Goal: Contribute content: Contribute content

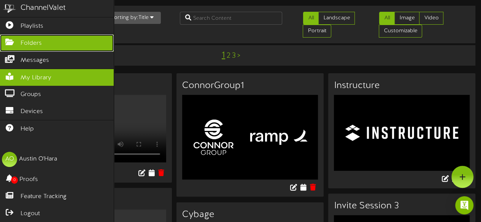
click at [23, 42] on span "Folders" at bounding box center [31, 43] width 21 height 9
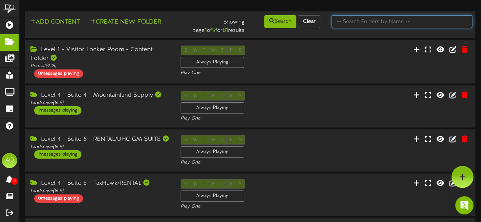
click at [371, 24] on input "text" at bounding box center [401, 21] width 141 height 13
type input "7"
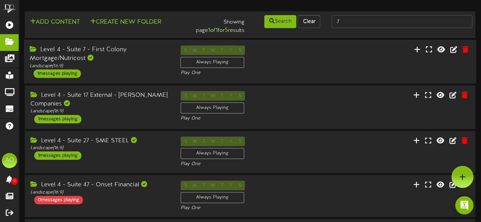
click at [106, 51] on div "Level 4 - Suite 7 - First Colony Mortgage/Nutricost" at bounding box center [99, 54] width 139 height 17
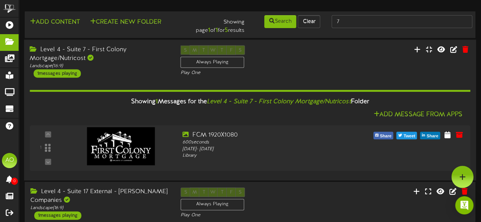
click at [106, 51] on div "Level 4 - Suite 7 - First Colony Mortgage/Nutricost" at bounding box center [99, 53] width 139 height 17
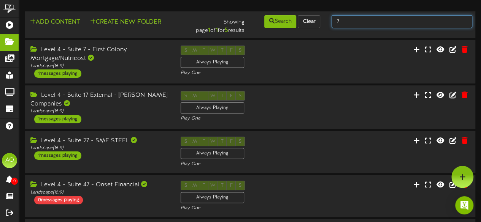
click at [354, 16] on input "7" at bounding box center [401, 21] width 141 height 13
type input "3"
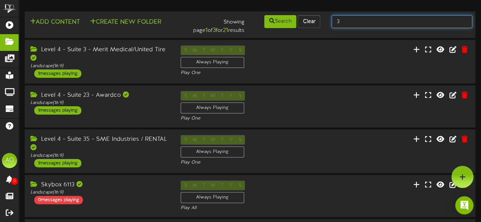
click at [353, 19] on input "3" at bounding box center [401, 21] width 141 height 13
type input "suite 3"
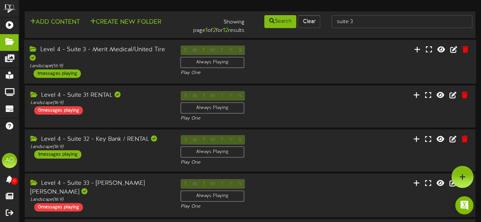
click at [104, 52] on div "Level 4 - Suite 3 - Merit Medical/United Tire" at bounding box center [99, 54] width 139 height 17
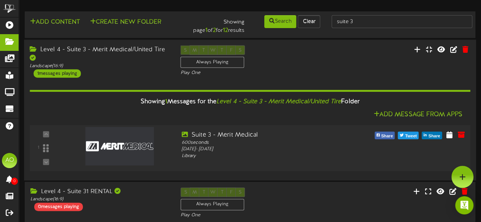
click at [117, 140] on img at bounding box center [120, 146] width 68 height 38
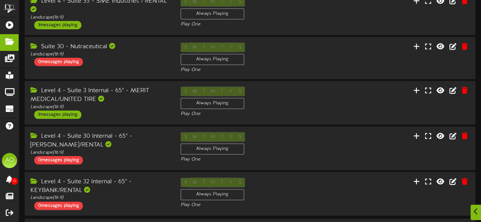
scroll to position [369, 0]
click at [90, 92] on div "Level 4 - Suite 3 Internal - 65" - MERIT MEDICAL/UNITED TIRE" at bounding box center [99, 94] width 139 height 17
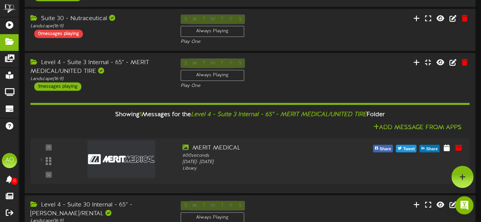
scroll to position [0, 0]
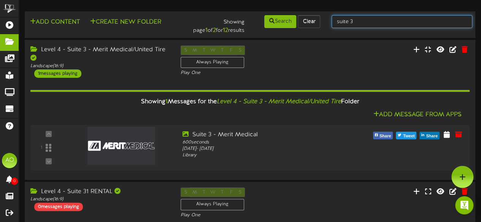
click at [376, 18] on input "suite 3" at bounding box center [401, 21] width 141 height 13
type input "suite 4"
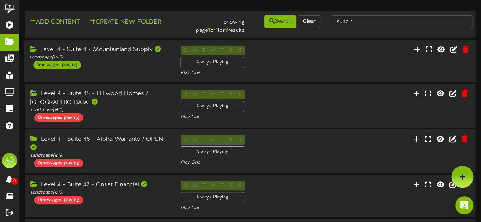
click at [116, 48] on div "Level 4 - Suite 4 - Mountainland Supply" at bounding box center [99, 50] width 139 height 9
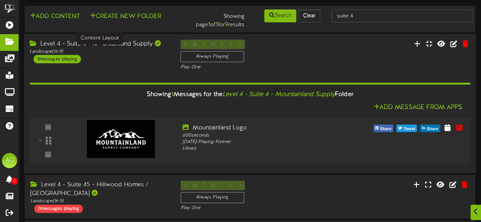
scroll to position [6, 0]
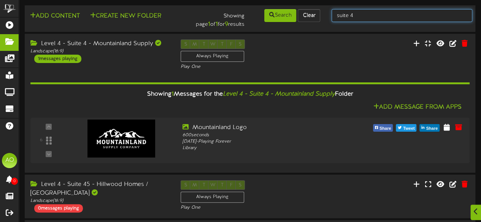
click at [360, 19] on input "suite 4" at bounding box center [401, 15] width 141 height 13
type input "suite 5"
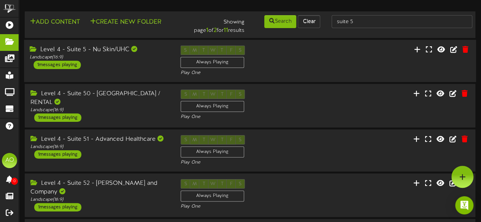
click at [112, 51] on div "Level 4 - Suite 5 - Nu Skin/UHC" at bounding box center [99, 50] width 139 height 9
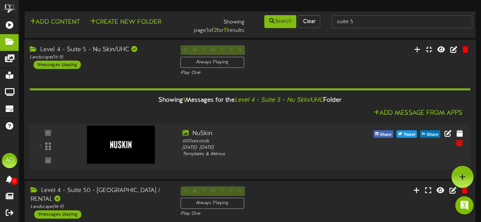
click at [112, 51] on div "Level 4 - Suite 5 - Nu Skin/UHC" at bounding box center [99, 49] width 139 height 9
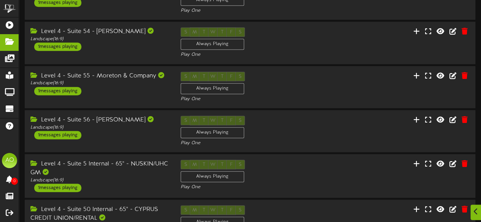
scroll to position [278, 0]
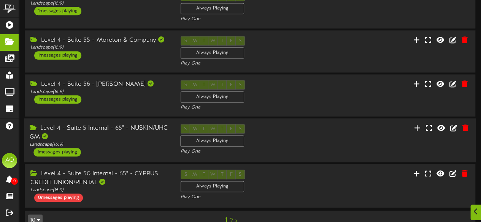
click at [150, 124] on div "Level 4 - Suite 5 Internal - 65" - NUSKIN/UHC GM" at bounding box center [99, 132] width 139 height 17
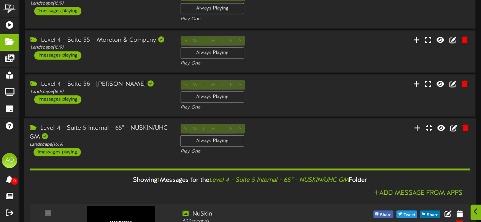
scroll to position [314, 0]
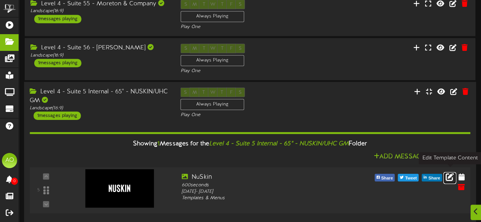
click at [450, 173] on icon at bounding box center [450, 177] width 8 height 8
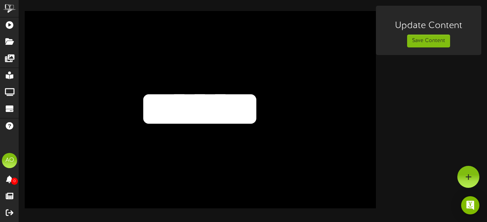
click at [183, 105] on textarea "******" at bounding box center [200, 109] width 288 height 67
type textarea "******"
click at [421, 35] on button "Save Content" at bounding box center [428, 41] width 43 height 13
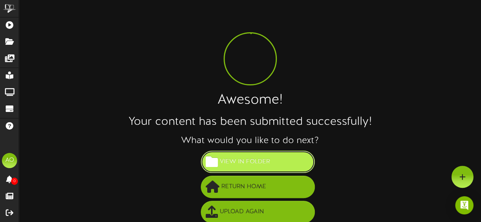
click at [255, 165] on span "View in Folder" at bounding box center [245, 162] width 54 height 13
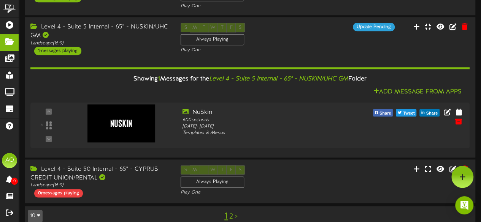
scroll to position [379, 0]
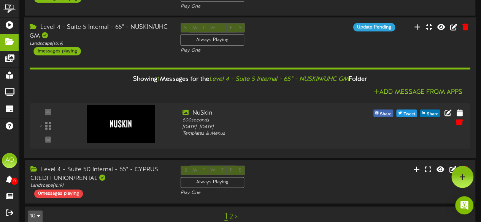
click at [153, 24] on div "Level 4 - Suite 5 Internal - 65" - NUSKIN/UHC GM" at bounding box center [99, 31] width 139 height 17
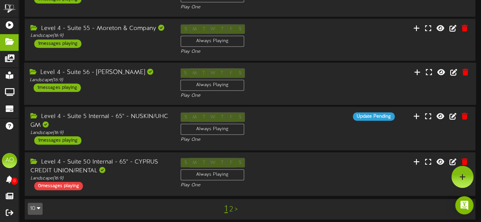
scroll to position [0, 0]
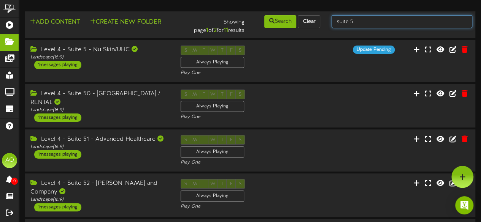
click at [357, 18] on input "suite 5" at bounding box center [401, 21] width 141 height 13
type input "suite 7"
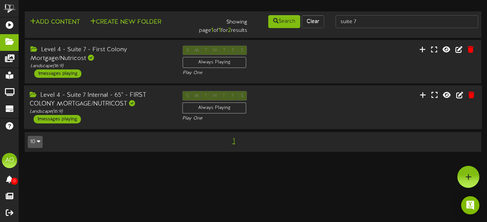
click at [109, 101] on div "Level 4 - Suite 7 Internal - 65" - FIRST COLONY MORTGAGE/NUTRICOST" at bounding box center [100, 99] width 141 height 17
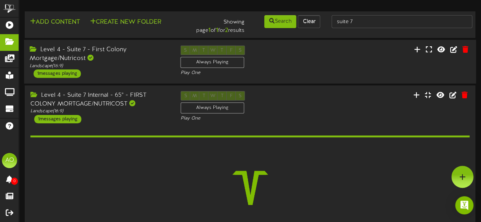
click at [102, 56] on div "Level 4 - Suite 7 - First Colony Mortgage/Nutricost" at bounding box center [99, 54] width 139 height 17
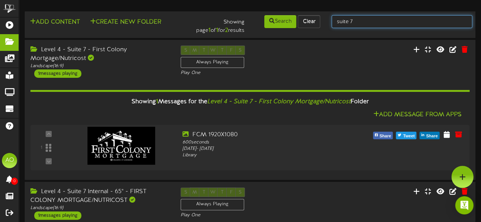
click at [370, 21] on input "suite 7" at bounding box center [401, 21] width 141 height 13
type input "suite 9"
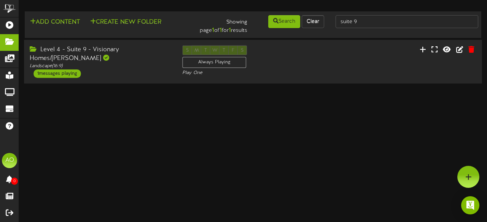
click at [96, 51] on div "Level 4 - Suite 9 - Visionary Homes/Thomas Walsh" at bounding box center [100, 54] width 141 height 17
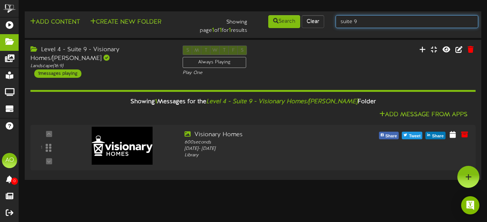
click at [364, 25] on input "suite 9" at bounding box center [406, 21] width 143 height 13
type input "suite 14"
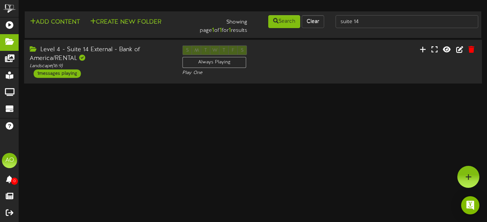
click at [85, 49] on div "Level 4 - Suite 14 External - Bank of America/RENTAL" at bounding box center [100, 54] width 141 height 17
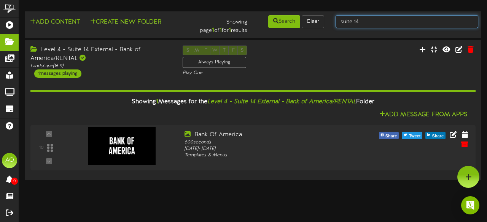
click at [370, 21] on input "suite 14" at bounding box center [406, 21] width 143 height 13
type input "suite 16"
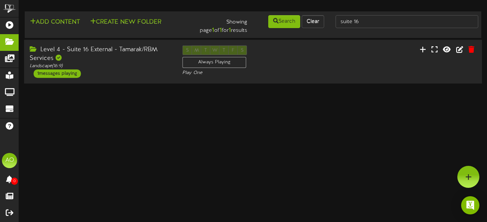
click at [106, 54] on div "Level 4 - Suite 16 External - Tamarak/RBM Services" at bounding box center [100, 54] width 141 height 17
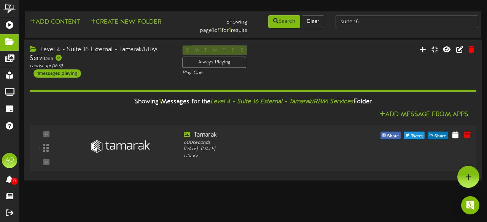
click at [109, 141] on img at bounding box center [120, 146] width 68 height 38
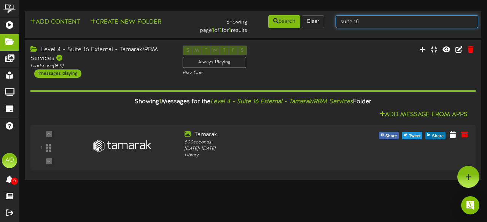
click at [371, 23] on input "suite 16" at bounding box center [406, 21] width 143 height 13
type input "suite 17"
click at [371, 23] on input "suite 17" at bounding box center [406, 21] width 143 height 13
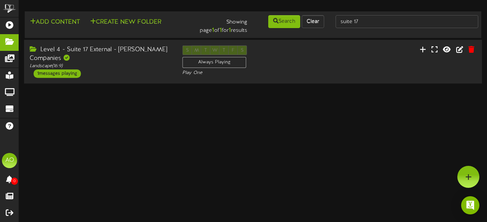
click at [130, 51] on div "Level 4 - Suite 17 External - Clyde Companies" at bounding box center [100, 54] width 141 height 17
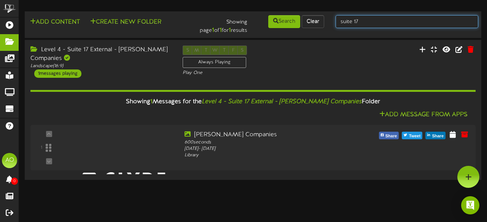
click at [366, 25] on input "suite 17" at bounding box center [406, 21] width 143 height 13
type input "suite 18"
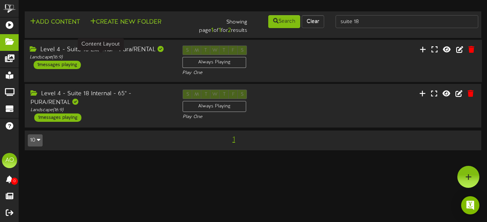
click at [145, 56] on div "Landscape ( 16:9 )" at bounding box center [100, 57] width 141 height 6
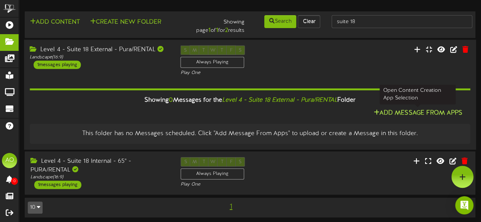
click at [399, 113] on button "Add Message From Apps" at bounding box center [417, 114] width 93 height 10
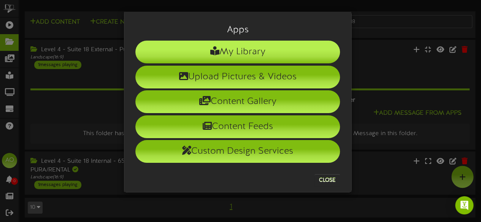
click at [258, 60] on li "My Library" at bounding box center [237, 52] width 205 height 23
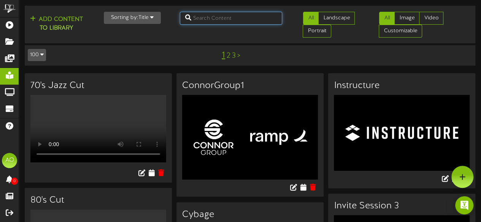
click at [217, 19] on input "text" at bounding box center [231, 18] width 103 height 13
type input "pura"
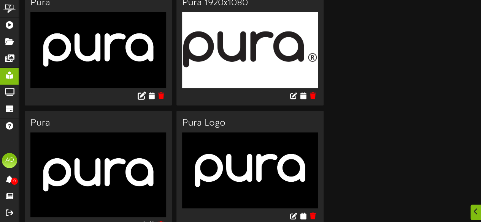
scroll to position [70, 0]
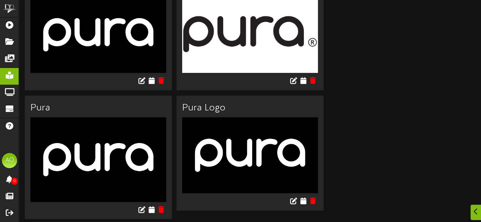
click at [141, 52] on img at bounding box center [98, 35] width 136 height 76
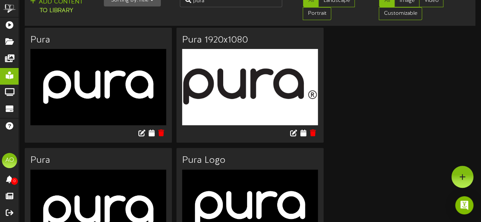
scroll to position [0, 0]
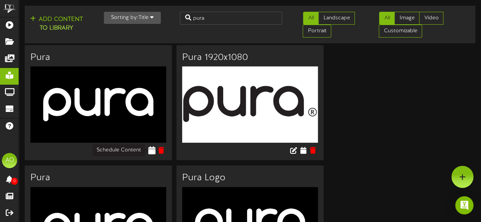
click at [153, 152] on icon at bounding box center [151, 150] width 7 height 8
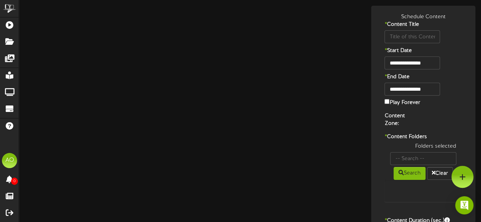
type input "Pura"
type input "8"
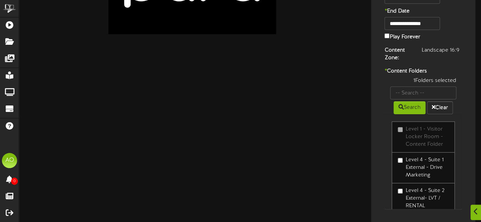
scroll to position [66, 0]
click at [423, 90] on input "text" at bounding box center [423, 92] width 66 height 13
type input "18"
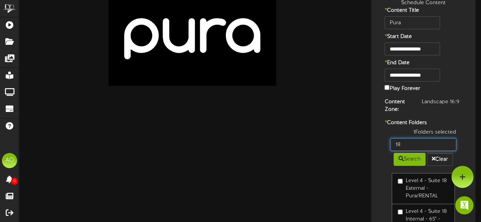
scroll to position [14, 0]
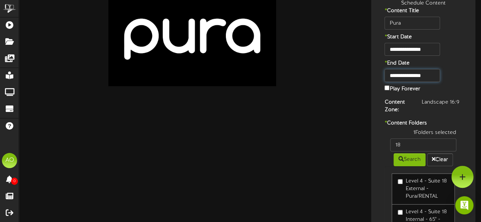
click at [429, 79] on body "ChannelValet Playlists Folders Messages My Library Groups Devices Help AO Austi…" at bounding box center [240, 156] width 481 height 341
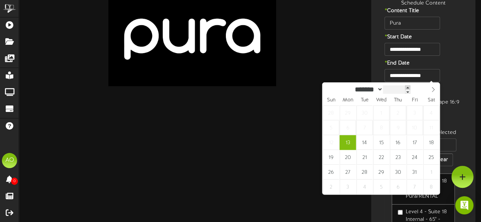
type input "****"
click at [411, 87] on span at bounding box center [408, 88] width 5 height 4
type input "**********"
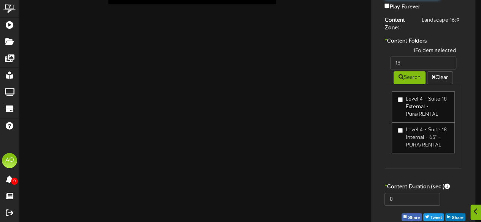
scroll to position [117, 0]
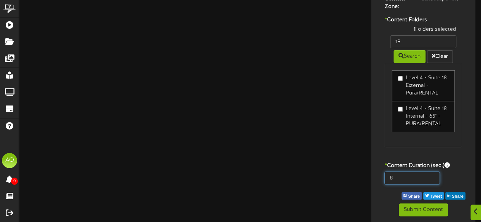
click at [393, 181] on input "8" at bounding box center [411, 178] width 55 height 13
type input "600"
click at [387, 194] on div "**********" at bounding box center [423, 56] width 100 height 320
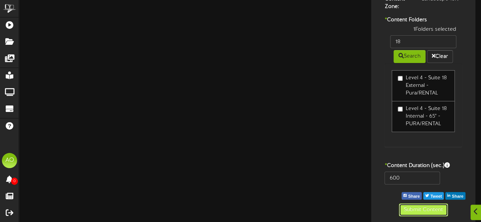
click at [416, 206] on button "Submit Content" at bounding box center [423, 210] width 49 height 13
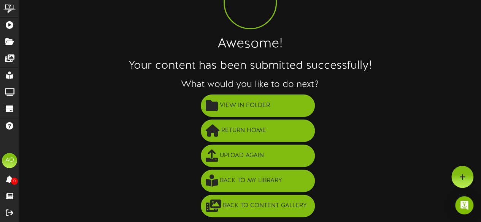
scroll to position [55, 0]
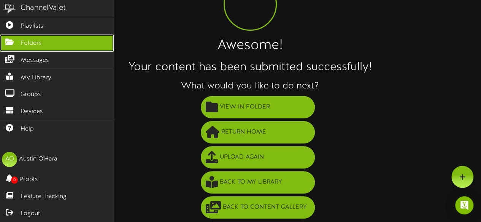
click at [24, 43] on span "Folders" at bounding box center [31, 43] width 21 height 9
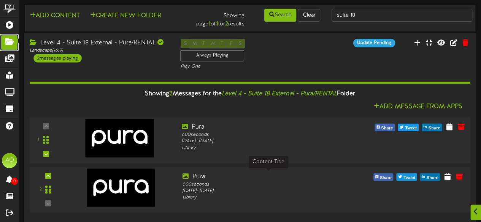
scroll to position [81, 0]
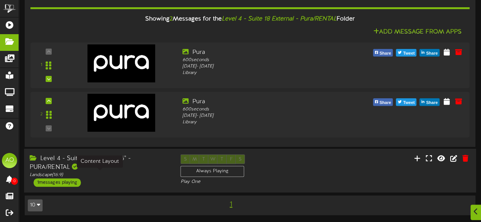
click at [145, 173] on div "Landscape ( 16:9 )" at bounding box center [99, 175] width 139 height 6
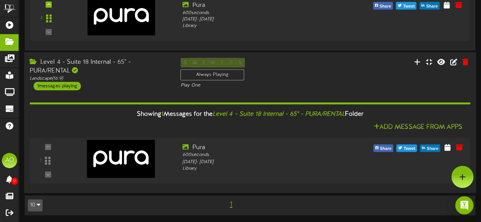
scroll to position [46, 0]
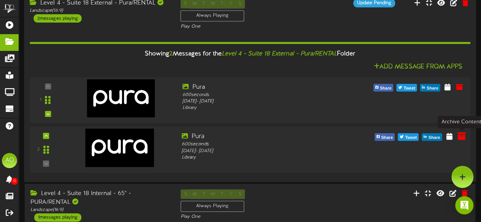
click at [463, 136] on icon at bounding box center [461, 136] width 8 height 8
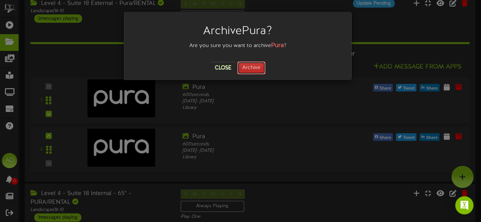
click at [258, 71] on button "Archive" at bounding box center [251, 68] width 28 height 13
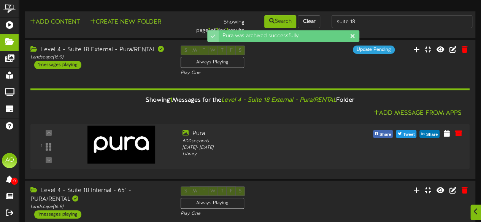
scroll to position [1, 0]
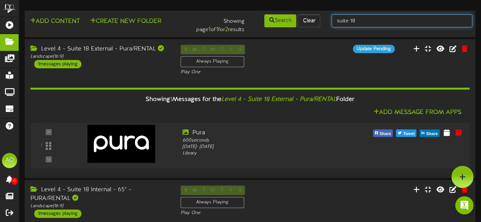
click at [364, 22] on input "suite 18" at bounding box center [401, 20] width 141 height 13
type input "suite 19"
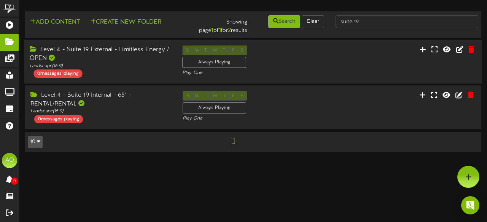
click at [131, 49] on div "Level 4 - Suite 19 External - Limitless Energy / OPEN" at bounding box center [100, 54] width 141 height 17
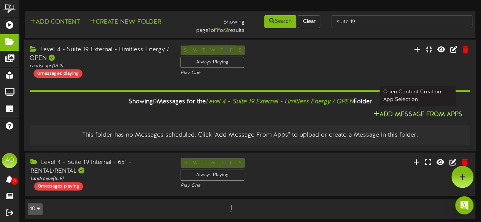
click at [417, 118] on button "Add Message From Apps" at bounding box center [417, 115] width 93 height 10
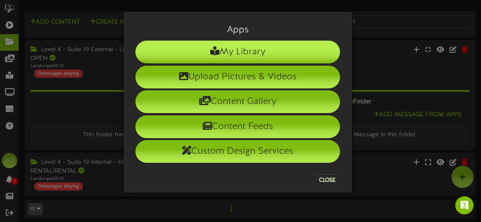
click at [249, 57] on li "My Library" at bounding box center [237, 52] width 205 height 23
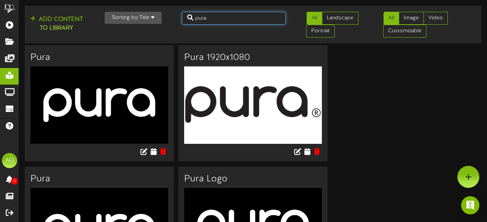
click at [207, 17] on input "pura" at bounding box center [234, 18] width 104 height 13
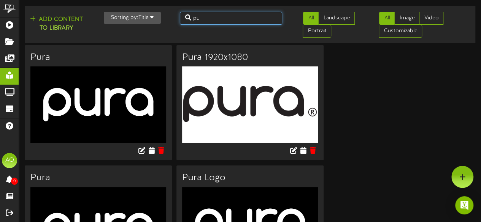
type input "p"
type input "limitless energy"
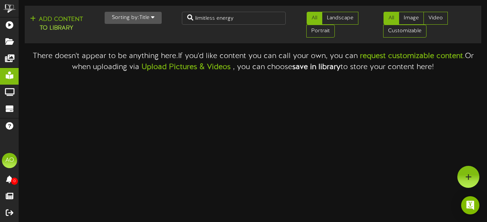
click at [299, 29] on ul "All Landscape Portrait" at bounding box center [329, 26] width 77 height 29
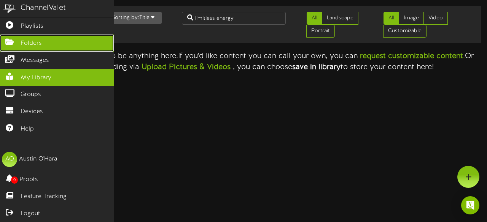
click at [22, 41] on span "Folders" at bounding box center [31, 43] width 21 height 9
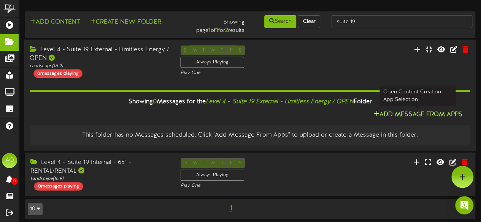
click at [416, 116] on button "Add Message From Apps" at bounding box center [417, 115] width 93 height 10
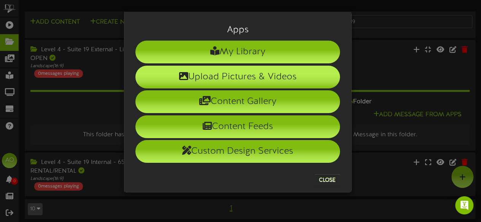
click at [226, 72] on li "Upload Pictures & Videos" at bounding box center [237, 77] width 205 height 23
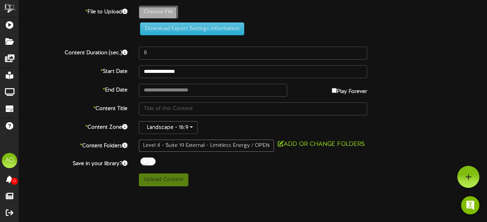
type input "**********"
type input "limitless_energy_group_llc_logo"
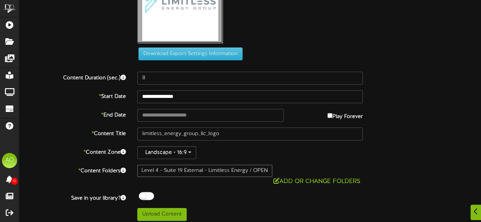
scroll to position [54, 0]
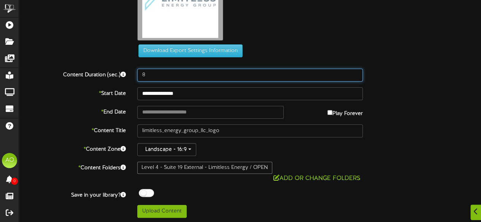
click at [158, 79] on input "8" at bounding box center [249, 75] width 225 height 13
type input "600"
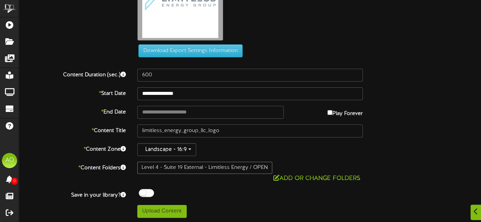
click at [471, 95] on div "**********" at bounding box center [249, 93] width 473 height 13
click at [170, 111] on input "text" at bounding box center [210, 112] width 146 height 13
type input "**********"
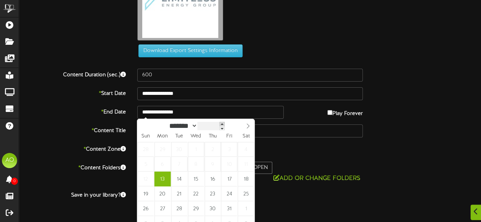
type input "****"
click at [225, 125] on span at bounding box center [221, 124] width 5 height 4
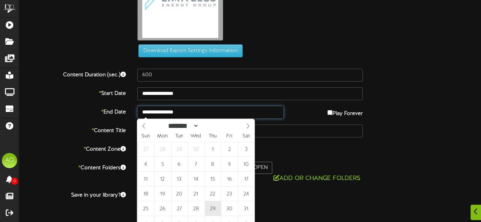
type input "**********"
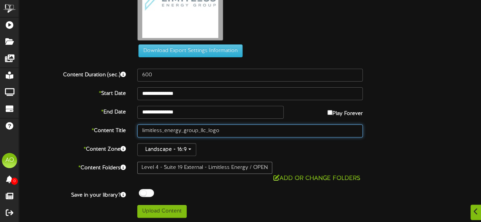
drag, startPoint x: 229, startPoint y: 133, endPoint x: 160, endPoint y: 130, distance: 68.5
click at [160, 130] on input "limitless_energy_group_llc_logo" at bounding box center [249, 131] width 225 height 13
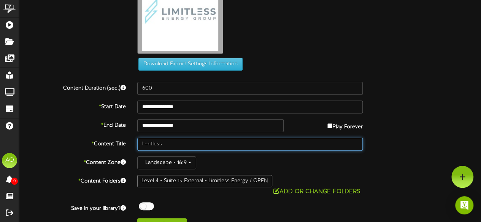
scroll to position [30, 0]
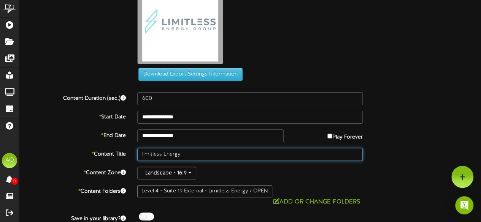
click at [143, 154] on input "limitless Energy" at bounding box center [249, 154] width 225 height 13
type input "Limitless Energy"
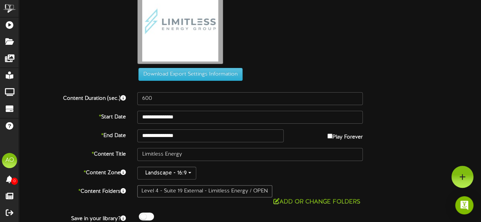
click at [268, 173] on div "Landscape - 16:9" at bounding box center [249, 173] width 225 height 13
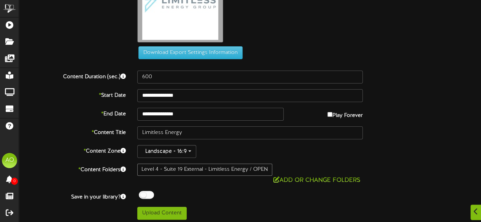
scroll to position [54, 0]
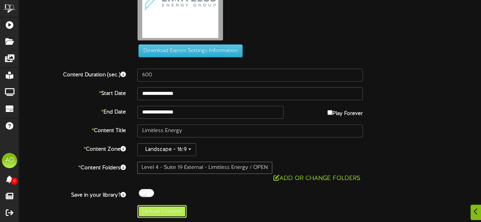
click at [165, 210] on button "Upload Content" at bounding box center [161, 211] width 49 height 13
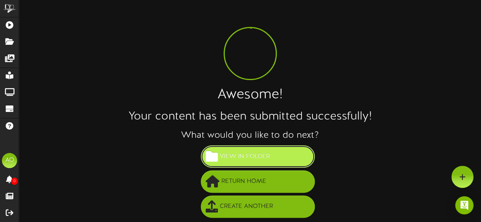
click at [267, 159] on span "View in Folder" at bounding box center [245, 157] width 54 height 13
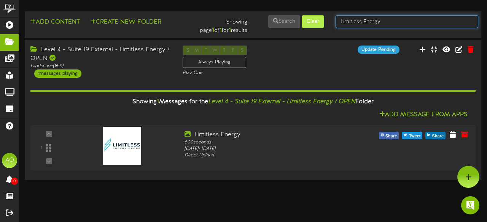
drag, startPoint x: 391, startPoint y: 18, endPoint x: 322, endPoint y: 19, distance: 68.8
click at [322, 19] on div "Add Content Create New Folder Showing page 1 of 1 for 1 results Search Clear Li…" at bounding box center [252, 24] width 461 height 21
type input "suite 19"
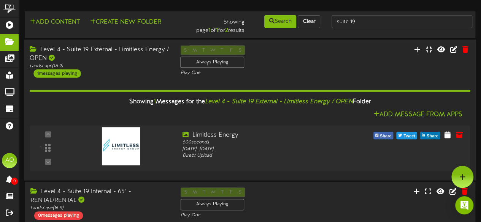
scroll to position [33, 0]
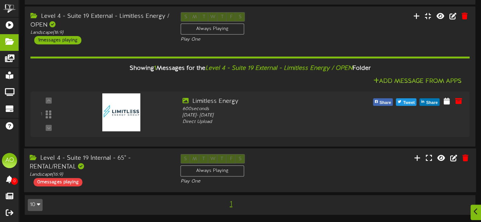
click at [95, 163] on div "Level 4 - Suite 19 Internal - 65" - RENTAL/RENTAL" at bounding box center [99, 162] width 139 height 17
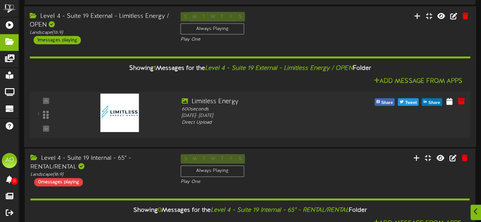
scroll to position [94, 0]
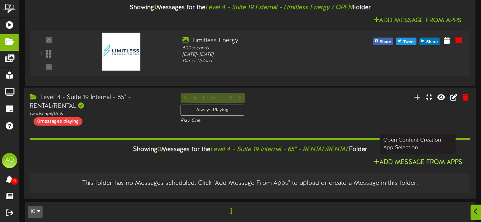
click at [425, 160] on button "Add Message From Apps" at bounding box center [417, 163] width 93 height 10
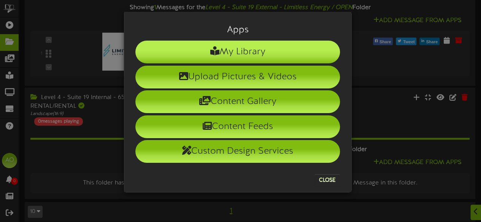
click at [249, 56] on li "My Library" at bounding box center [237, 52] width 205 height 23
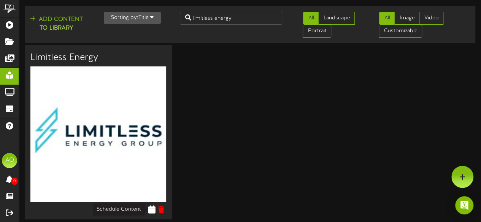
click at [152, 207] on icon at bounding box center [151, 210] width 7 height 8
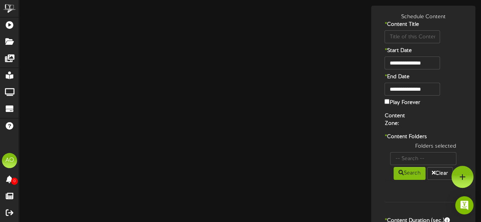
type input "Limitless Energy"
type input "8"
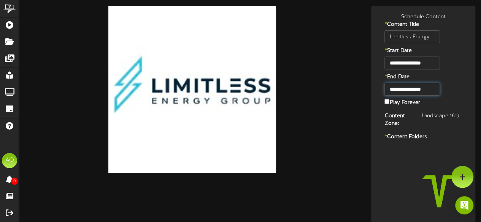
click at [430, 87] on input "**********" at bounding box center [411, 89] width 55 height 13
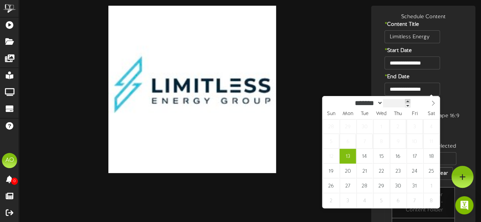
type input "****"
click at [410, 101] on span at bounding box center [407, 101] width 5 height 4
type input "**********"
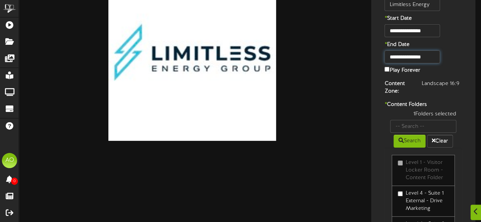
scroll to position [70, 0]
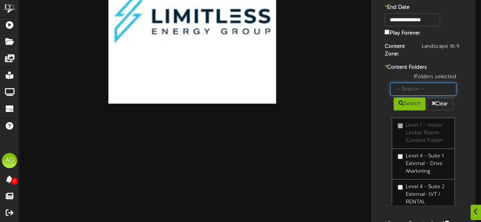
click at [437, 89] on input "text" at bounding box center [423, 89] width 66 height 13
type input "19"
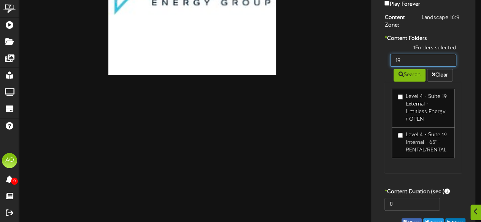
scroll to position [111, 0]
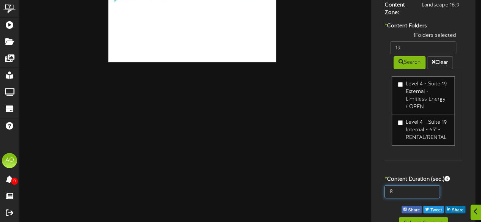
click at [405, 195] on input "8" at bounding box center [411, 192] width 55 height 13
type input "600"
click at [414, 165] on div "1 Folders selected 19 Search Clear Level 4 - Suite 19 External - Limitless Ener…" at bounding box center [423, 100] width 89 height 136
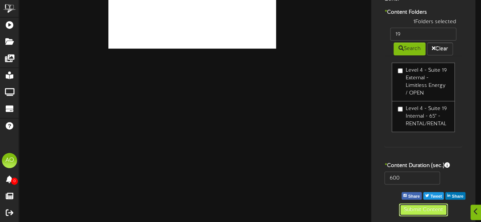
click at [421, 208] on button "Submit Content" at bounding box center [423, 210] width 49 height 13
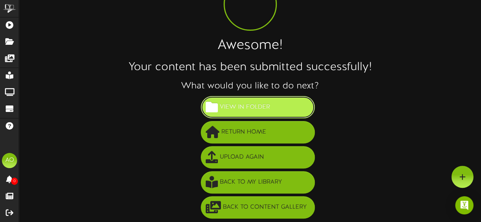
click at [265, 105] on span "View in Folder" at bounding box center [245, 107] width 54 height 13
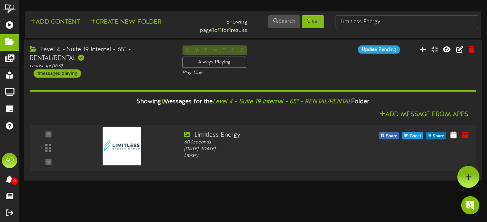
click at [119, 50] on div "Level 4 - Suite 19 Internal - 65" - RENTAL/RENTAL" at bounding box center [100, 53] width 141 height 17
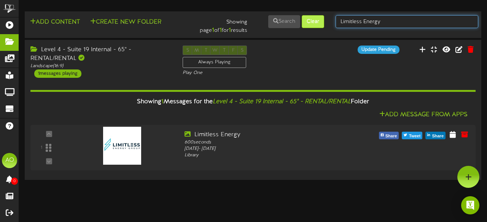
drag, startPoint x: 392, startPoint y: 20, endPoint x: 319, endPoint y: 22, distance: 73.0
click at [319, 22] on div "Add Content Create New Folder Showing page 1 of 1 for 1 results Search Clear Li…" at bounding box center [252, 24] width 461 height 21
type input "suite 20"
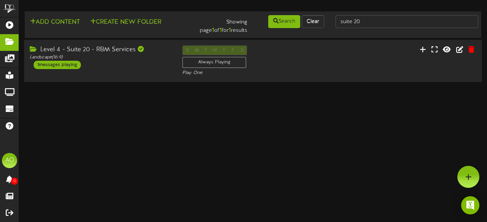
click at [94, 45] on div "Level 4 - Suite 20 - RBM Services Landscape ( 16:9 ) 1 messages playing S M T W…" at bounding box center [253, 61] width 458 height 43
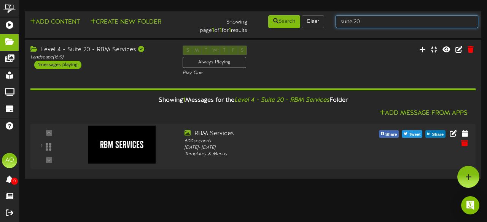
click at [373, 22] on input "suite 20" at bounding box center [406, 21] width 143 height 13
type input "suite 21"
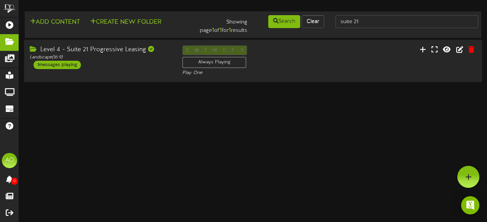
click at [127, 54] on div "Level 4 - Suite 21 Progressive Leasing" at bounding box center [100, 50] width 141 height 9
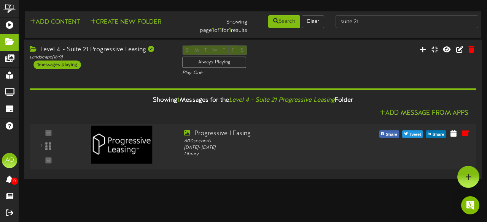
click at [127, 54] on div "Level 4 - Suite 21 Progressive Leasing" at bounding box center [100, 49] width 141 height 9
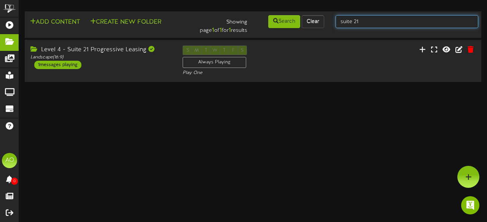
click at [363, 20] on input "suite 21" at bounding box center [406, 21] width 143 height 13
type input "suite 22"
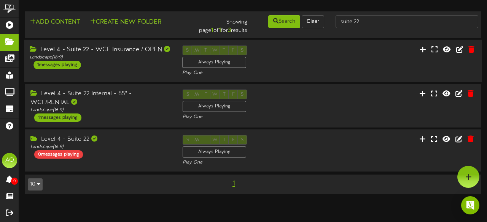
click at [129, 53] on div "Level 4 - Suite 22 - WCF Insurance / OPEN" at bounding box center [100, 50] width 141 height 9
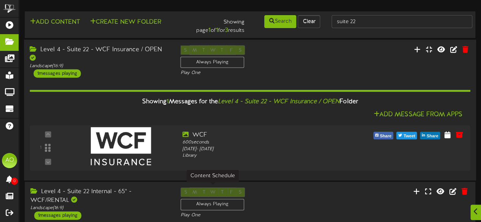
scroll to position [76, 0]
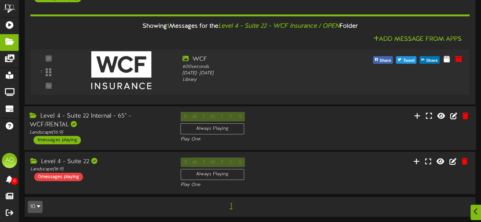
click at [78, 122] on div "Level 4 - Suite 22 Internal - 65" - WCF/RENTAL" at bounding box center [99, 120] width 139 height 17
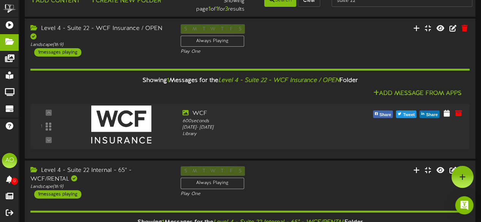
scroll to position [0, 0]
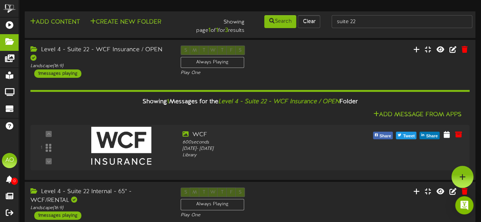
click at [361, 29] on div "suite 22" at bounding box center [402, 21] width 152 height 14
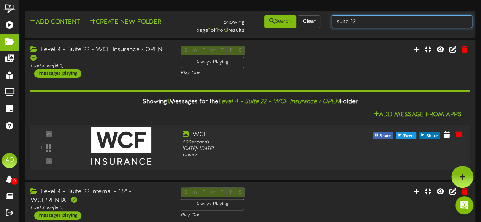
click at [362, 22] on input "suite 22" at bounding box center [401, 21] width 141 height 13
type input "suite 23"
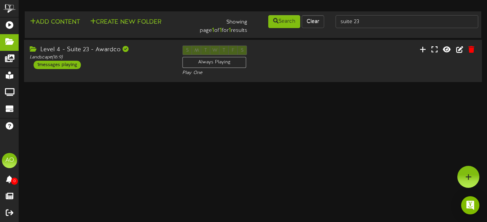
click at [107, 51] on div "Level 4 - Suite 23 - Awardco" at bounding box center [100, 50] width 141 height 9
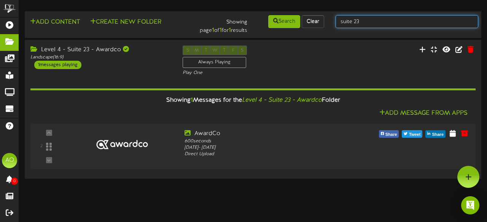
click at [376, 17] on input "suite 23" at bounding box center [406, 21] width 143 height 13
type input "suite 24"
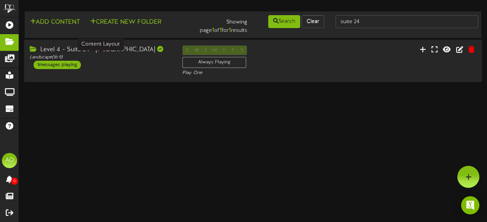
click at [109, 56] on div "Landscape ( 16:9 )" at bounding box center [100, 57] width 141 height 6
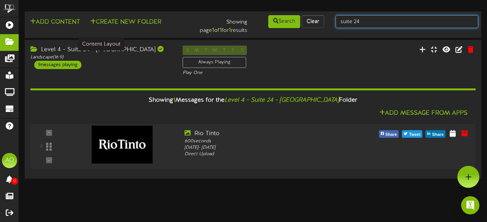
click at [370, 23] on input "suite 24" at bounding box center [406, 21] width 143 height 13
type input "suite 25"
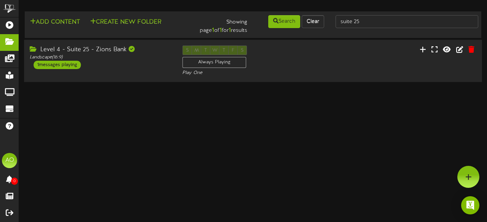
click at [92, 54] on div "Level 4 - Suite 25 - Zions Bank" at bounding box center [100, 50] width 141 height 9
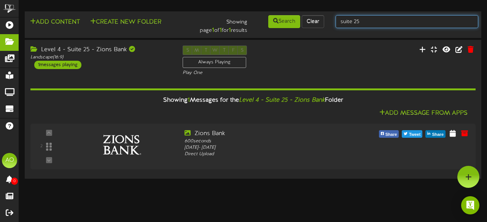
click at [378, 24] on input "suite 25" at bounding box center [406, 21] width 143 height 13
type input "suite 26"
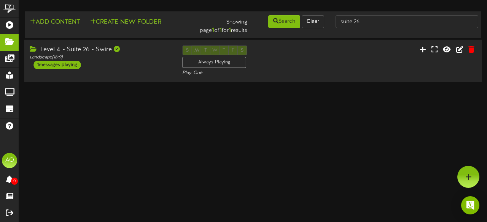
click at [101, 54] on div "Level 4 - Suite 26 - Swire" at bounding box center [100, 50] width 141 height 9
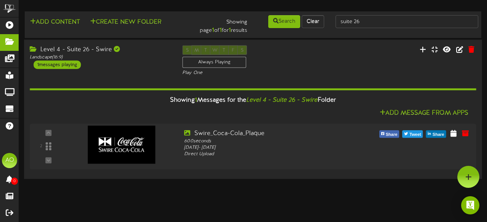
click at [101, 54] on div "Level 4 - Suite 26 - Swire" at bounding box center [100, 49] width 141 height 9
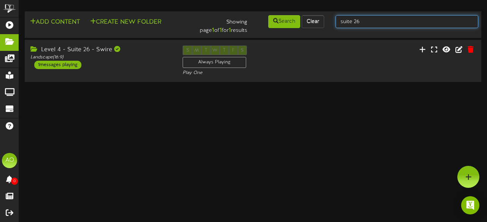
click at [368, 22] on input "suite 26" at bounding box center [406, 21] width 143 height 13
type input "suite 27"
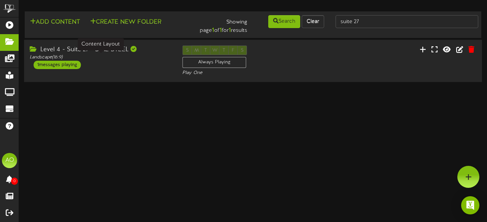
click at [104, 55] on div "Landscape ( 16:9 )" at bounding box center [100, 57] width 141 height 6
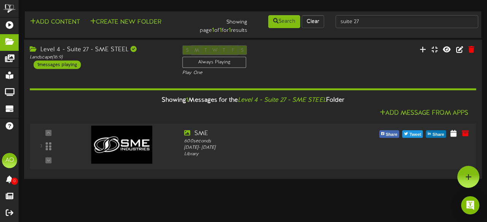
click at [109, 52] on div "Level 4 - Suite 27 - SME STEEL" at bounding box center [100, 49] width 141 height 9
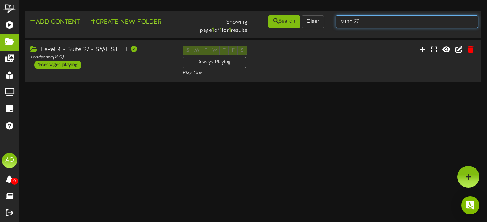
click at [386, 16] on input "suite 27" at bounding box center [406, 21] width 143 height 13
type input "suite 28"
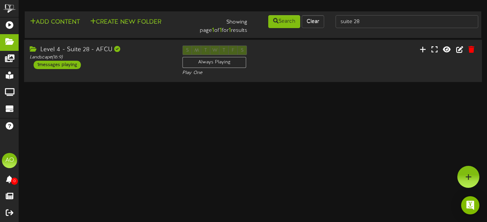
click at [85, 46] on div "Level 4 - Suite 28 - AFCU" at bounding box center [100, 50] width 141 height 9
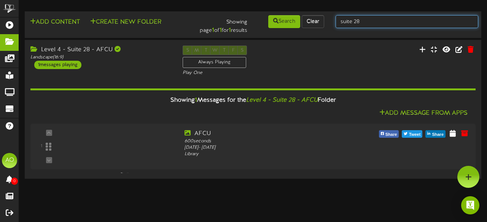
click at [381, 23] on input "suite 28" at bounding box center [406, 21] width 143 height 13
type input "suite 29"
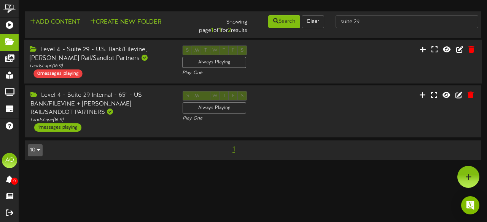
click at [109, 57] on div "Level 4 - Suite 29 - U.S. Bank/Filevine, Stadler Rail/Sandlot Partners" at bounding box center [100, 54] width 141 height 17
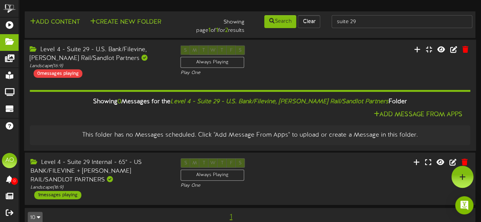
click at [409, 109] on div "Showing 0 Messages for the Level 4 - Suite 29 - U.S. Bank/Filevine, Stadler Rai…" at bounding box center [250, 102] width 452 height 16
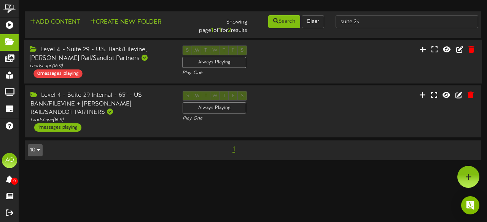
click at [132, 50] on div "Level 4 - Suite 29 - U.S. Bank/Filevine, Stadler Rail/Sandlot Partners" at bounding box center [100, 54] width 141 height 17
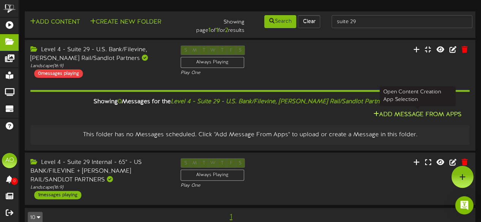
click at [413, 111] on button "Add Message From Apps" at bounding box center [417, 115] width 93 height 10
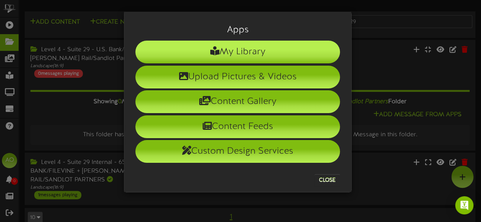
click at [253, 54] on li "My Library" at bounding box center [237, 52] width 205 height 23
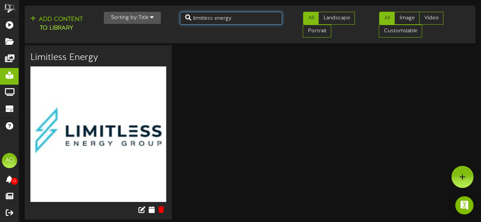
drag, startPoint x: 244, startPoint y: 20, endPoint x: 159, endPoint y: 20, distance: 85.2
click at [159, 20] on div "Add Content to Library Sorting by: Title Newest Oldest Title limitless energy A…" at bounding box center [250, 25] width 456 height 32
type input "us bank"
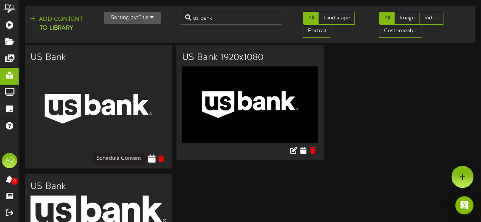
click at [154, 157] on icon at bounding box center [151, 159] width 7 height 8
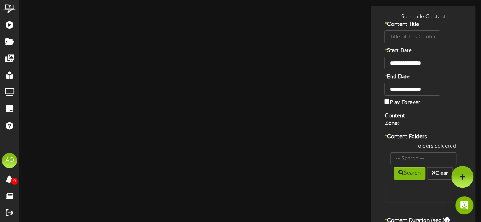
type input "US Bank"
type input "8"
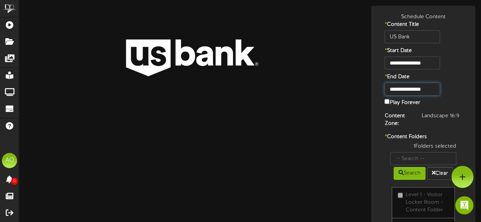
click at [429, 88] on input "**********" at bounding box center [411, 89] width 55 height 13
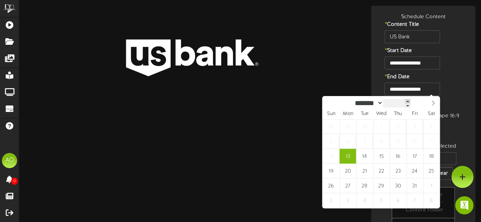
type input "****"
click at [411, 100] on span at bounding box center [408, 101] width 5 height 4
type input "**********"
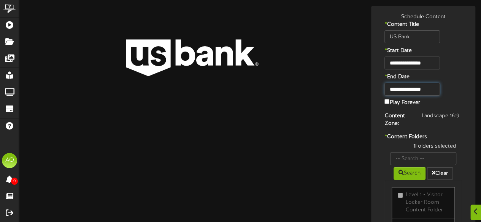
scroll to position [128, 0]
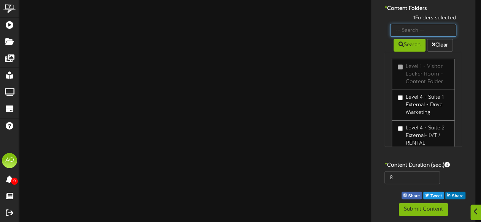
click at [409, 29] on input "text" at bounding box center [423, 30] width 66 height 13
type input "29"
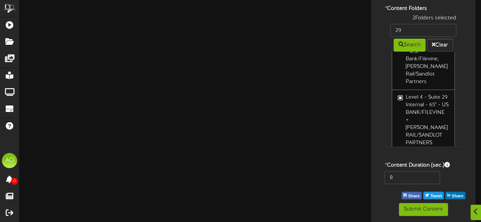
scroll to position [41, 0]
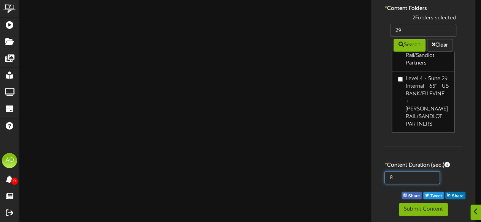
click at [401, 180] on input "8" at bounding box center [411, 177] width 55 height 13
type input "600"
click at [471, 174] on div "600" at bounding box center [423, 179] width 100 height 17
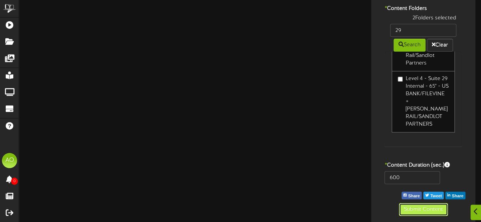
click at [438, 207] on button "Submit Content" at bounding box center [423, 209] width 49 height 13
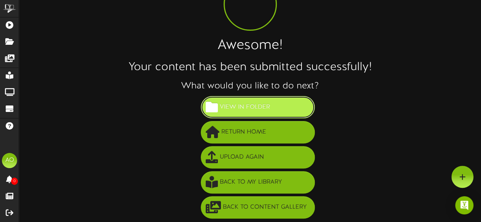
click at [243, 106] on span "View in Folder" at bounding box center [245, 107] width 54 height 13
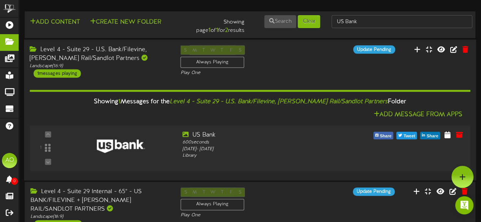
click at [116, 51] on div "Level 4 - Suite 29 - U.S. Bank/Filevine, Stadler Rail/Sandlot Partners" at bounding box center [99, 53] width 139 height 17
click at [118, 52] on div "Level 4 - Suite 29 - U.S. Bank/Filevine, Stadler Rail/Sandlot Partners" at bounding box center [99, 53] width 139 height 17
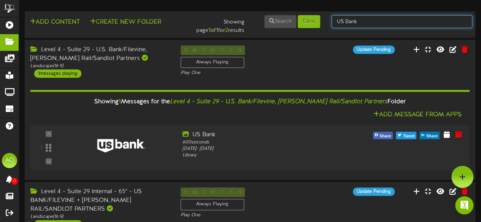
drag, startPoint x: 375, startPoint y: 22, endPoint x: 327, endPoint y: 16, distance: 48.7
click at [327, 16] on div "US Bank" at bounding box center [402, 21] width 152 height 14
type input "suite 30"
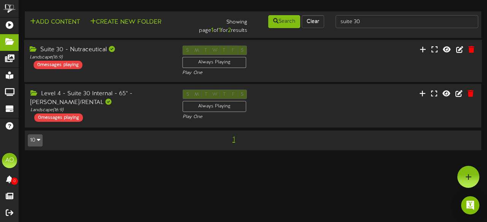
click at [89, 47] on div "Suite 30 - Nutraceutical" at bounding box center [100, 50] width 141 height 9
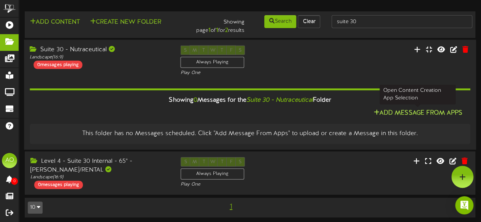
click at [409, 111] on button "Add Message From Apps" at bounding box center [417, 114] width 93 height 10
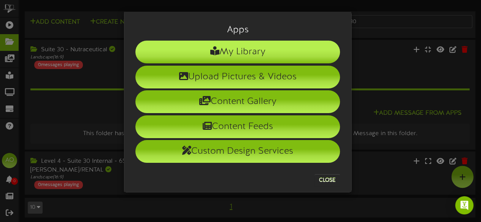
click at [254, 53] on li "My Library" at bounding box center [237, 52] width 205 height 23
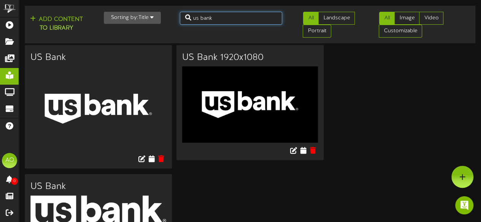
drag, startPoint x: 220, startPoint y: 19, endPoint x: 160, endPoint y: 13, distance: 60.7
click at [160, 13] on div "Add Content to Library Sorting by: Title Newest Oldest Title us bank All Landsc…" at bounding box center [250, 25] width 456 height 32
type input "hillwood"
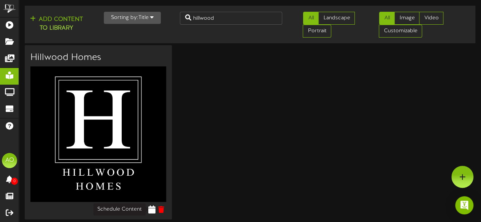
click at [152, 209] on icon at bounding box center [151, 210] width 7 height 8
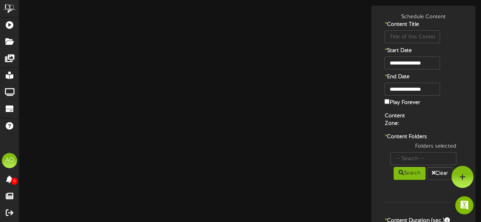
type input "Hillwood Homes"
type input "8"
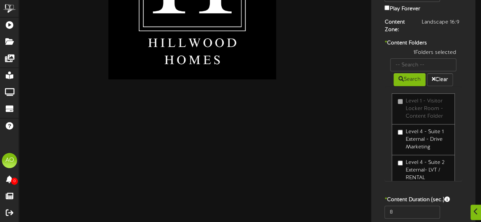
scroll to position [94, 0]
click at [418, 65] on input "text" at bounding box center [423, 64] width 66 height 13
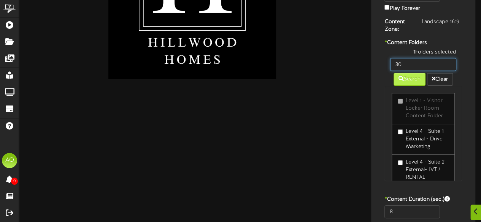
type input "30"
click at [415, 77] on button "Search" at bounding box center [409, 79] width 32 height 13
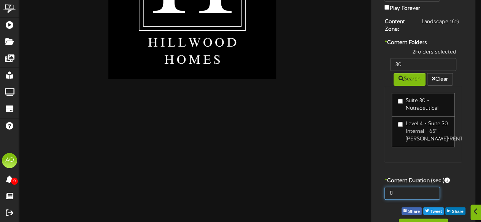
drag, startPoint x: 398, startPoint y: 200, endPoint x: 364, endPoint y: 203, distance: 33.9
click at [364, 203] on div "**********" at bounding box center [250, 75] width 462 height 328
type input "600"
click at [437, 159] on div "Suite 30 - Nutraceutical Level 4 - Suite 30 Internal - 65" - TROY TURNER/RENTAL" at bounding box center [423, 124] width 78 height 76
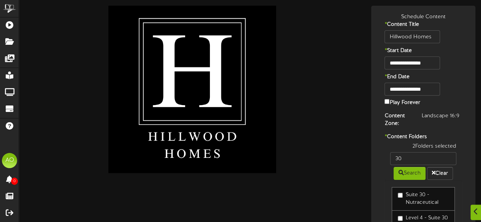
scroll to position [117, 0]
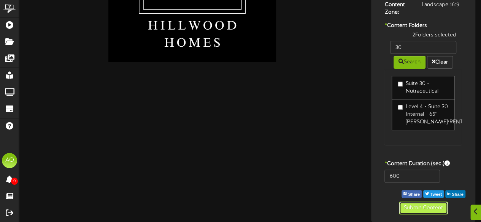
click at [418, 209] on button "Submit Content" at bounding box center [423, 208] width 49 height 13
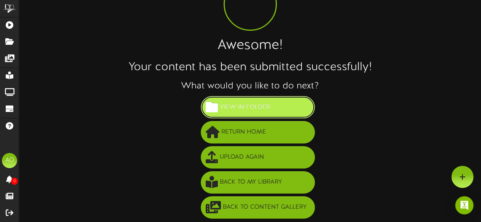
click at [246, 103] on span "View in Folder" at bounding box center [245, 107] width 54 height 13
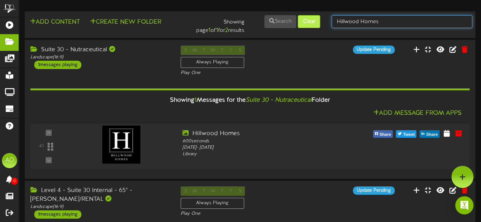
drag, startPoint x: 382, startPoint y: 22, endPoint x: 312, endPoint y: 19, distance: 70.4
click at [312, 19] on div "Add Content Create New Folder Showing page 1 of 1 for 2 results Search Clear Hi…" at bounding box center [250, 24] width 456 height 21
type input "suite 32"
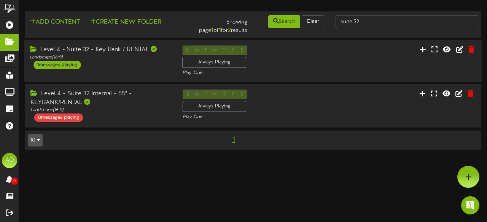
click at [95, 60] on div "Level 4 - Suite 32 - Key Bank / RENTAL Landscape ( 16:9 ) 1 messages playing" at bounding box center [100, 58] width 152 height 24
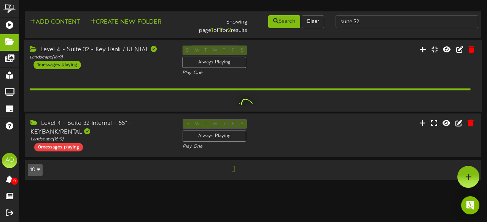
click at [95, 60] on div "Level 4 - Suite 32 - Key Bank / RENTAL Landscape ( 16:9 ) 1 messages playing" at bounding box center [100, 58] width 152 height 24
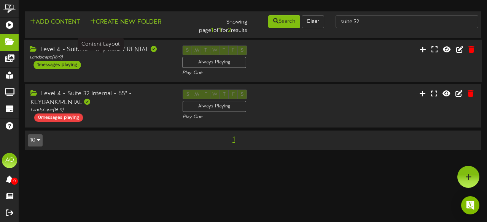
click at [139, 55] on div "Landscape ( 16:9 )" at bounding box center [100, 57] width 141 height 6
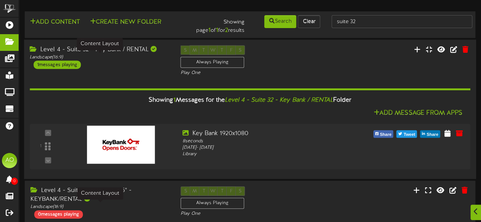
scroll to position [32, 0]
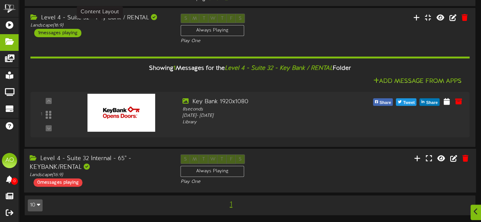
click at [110, 164] on div "Level 4 - Suite 32 Internal - 65" - KEYBANK/RENTAL" at bounding box center [99, 163] width 139 height 17
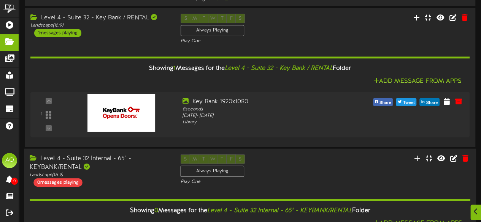
scroll to position [99, 0]
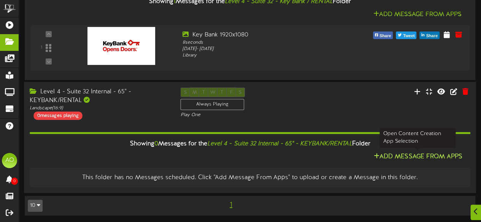
click at [388, 156] on button "Add Message From Apps" at bounding box center [417, 157] width 93 height 10
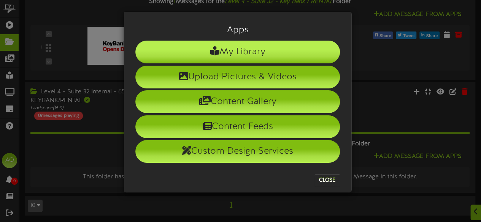
click at [259, 48] on li "My Library" at bounding box center [237, 52] width 205 height 23
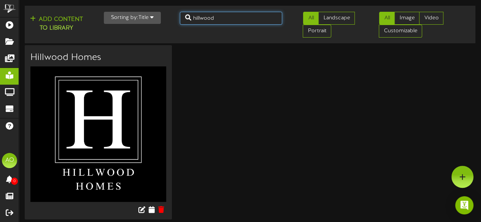
drag, startPoint x: 217, startPoint y: 19, endPoint x: 162, endPoint y: 19, distance: 55.9
click at [162, 19] on div "Add Content to Library Sorting by: Title Newest Oldest Title hillwood All Lands…" at bounding box center [250, 25] width 456 height 32
type input "keybank"
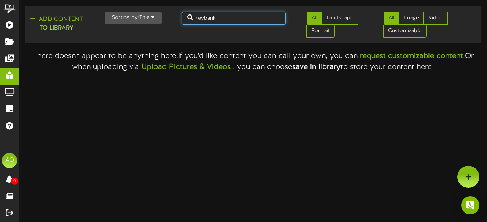
drag, startPoint x: 244, startPoint y: 19, endPoint x: 201, endPoint y: 19, distance: 43.0
click at [201, 19] on input "keybank" at bounding box center [234, 18] width 104 height 13
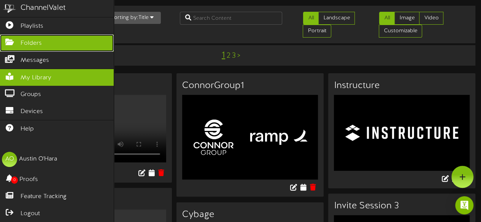
click at [10, 43] on icon at bounding box center [9, 41] width 19 height 6
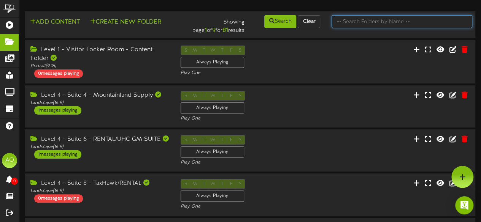
click at [382, 22] on input "text" at bounding box center [401, 21] width 141 height 13
type input "suite 32"
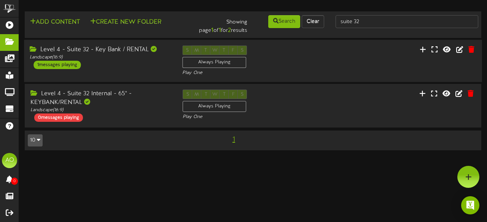
click at [116, 52] on div "Level 4 - Suite 32 - Key Bank / RENTAL" at bounding box center [100, 50] width 141 height 9
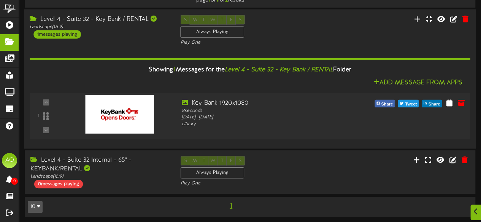
scroll to position [32, 0]
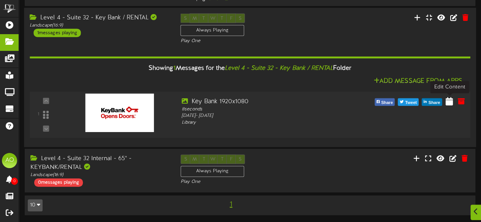
click at [452, 102] on icon at bounding box center [449, 101] width 7 height 8
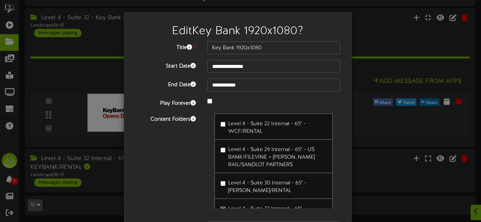
scroll to position [48, 0]
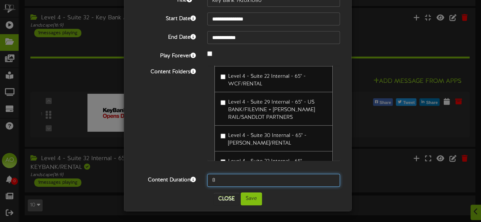
drag, startPoint x: 227, startPoint y: 181, endPoint x: 187, endPoint y: 181, distance: 39.2
click at [187, 181] on div "Content Duration 8" at bounding box center [238, 180] width 216 height 13
type input "600"
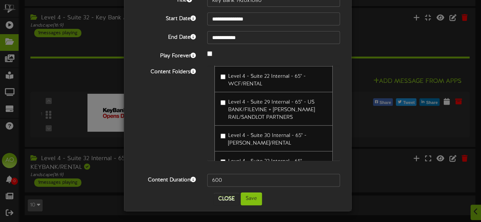
click at [294, 201] on div "Close Save" at bounding box center [238, 199] width 216 height 13
click at [252, 197] on button "Save" at bounding box center [251, 199] width 21 height 13
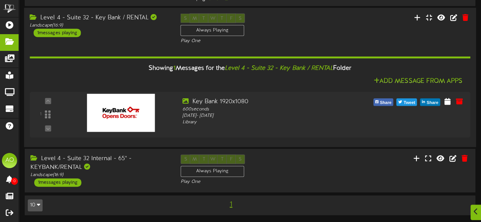
scroll to position [0, 0]
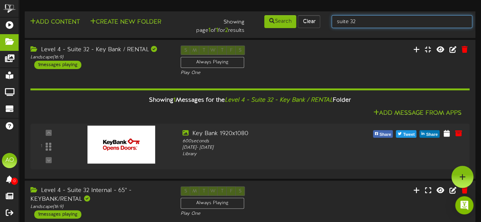
click at [365, 19] on input "suite 32" at bounding box center [401, 21] width 141 height 13
type input "suite 33"
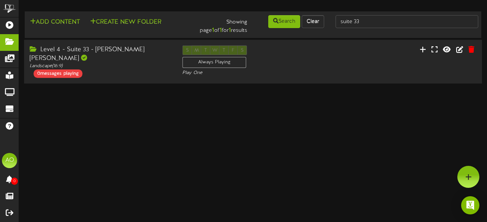
click at [114, 53] on div "Level 4 - Suite 33 - Staker Parson" at bounding box center [100, 54] width 141 height 17
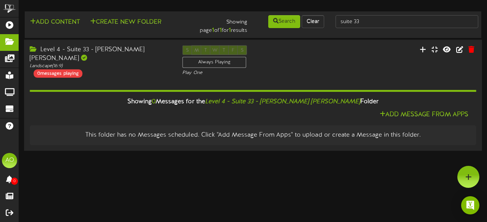
click at [121, 52] on div "Level 4 - Suite 33 - Staker Parson" at bounding box center [100, 53] width 141 height 17
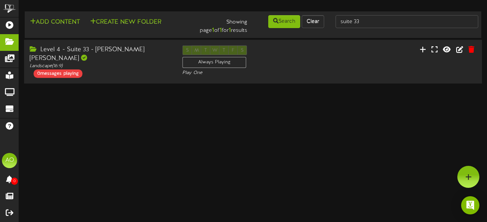
click at [121, 48] on div "Level 4 - Suite 33 - Staker Parson" at bounding box center [100, 54] width 141 height 17
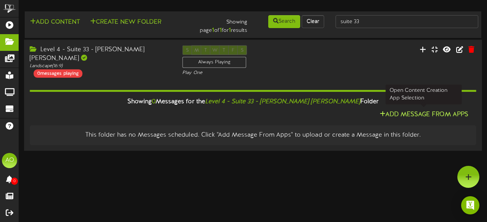
click at [405, 111] on button "Add Message From Apps" at bounding box center [423, 115] width 93 height 10
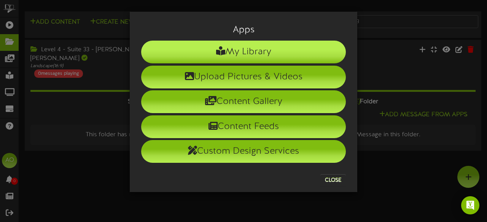
click at [255, 49] on li "My Library" at bounding box center [243, 52] width 205 height 23
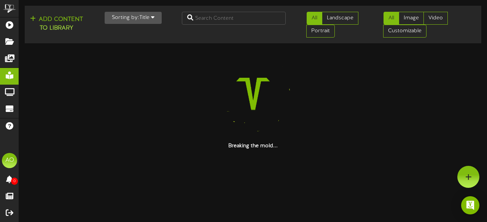
click at [255, 49] on img at bounding box center [252, 93] width 97 height 97
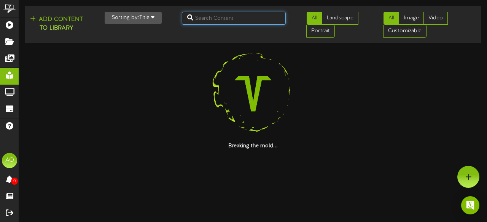
click at [238, 19] on input "text" at bounding box center [234, 18] width 104 height 13
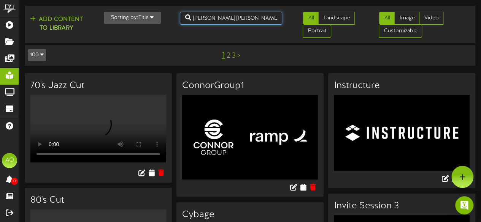
type input "staker parsons"
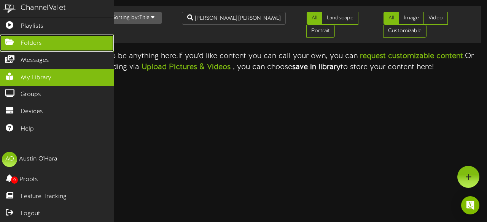
click at [19, 43] on link "Folders" at bounding box center [57, 43] width 114 height 17
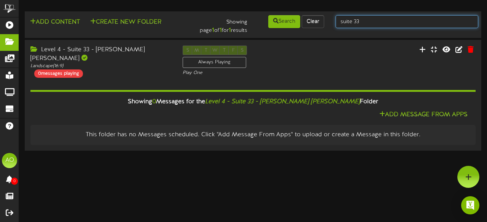
drag, startPoint x: 370, startPoint y: 24, endPoint x: 354, endPoint y: 22, distance: 16.8
click at [354, 22] on input "suite 33" at bounding box center [406, 21] width 143 height 13
type input "suite 46"
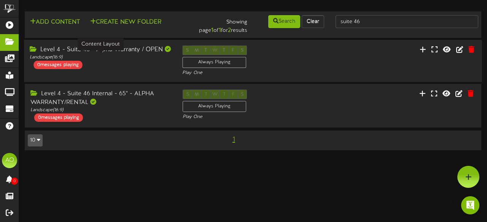
click at [131, 54] on div "Landscape ( 16:9 )" at bounding box center [100, 57] width 141 height 6
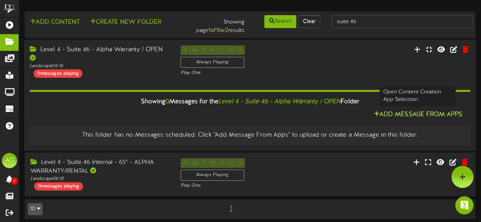
click at [424, 113] on button "Add Message From Apps" at bounding box center [417, 115] width 93 height 10
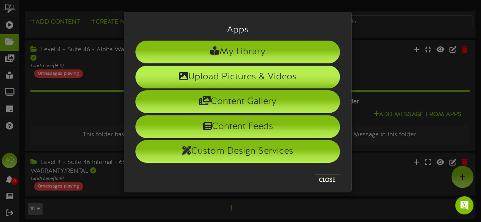
click at [258, 77] on li "Upload Pictures & Videos" at bounding box center [237, 77] width 205 height 23
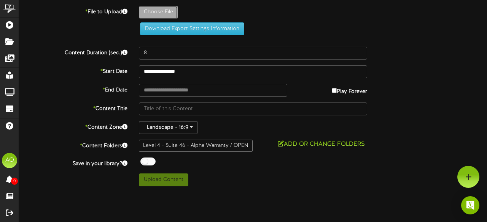
type input "**********"
type input "driveamrketing"
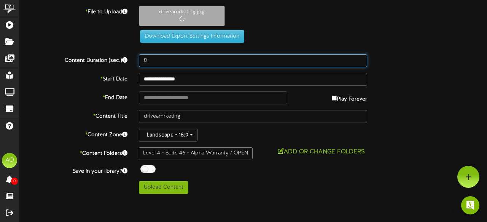
drag, startPoint x: 155, startPoint y: 62, endPoint x: 130, endPoint y: 57, distance: 26.2
click at [130, 57] on div "Content Duration (sec.) 8" at bounding box center [252, 60] width 479 height 13
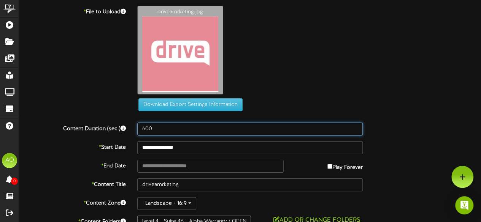
type input "600"
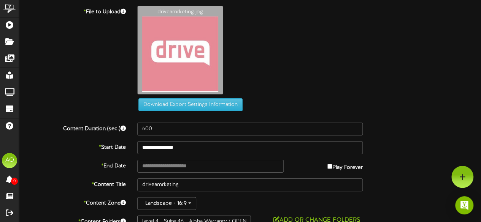
click at [300, 89] on div "driveamrketing.jpg" at bounding box center [309, 52] width 355 height 93
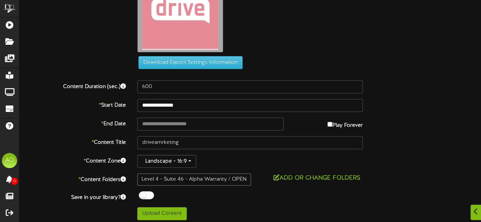
scroll to position [44, 0]
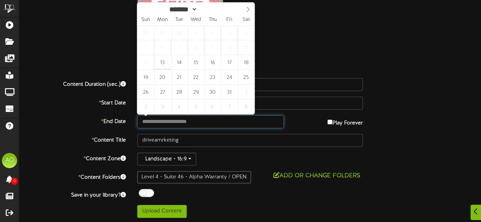
click at [200, 123] on input "text" at bounding box center [210, 122] width 146 height 13
type input "**********"
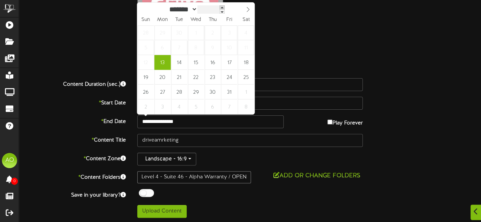
type input "****"
click at [226, 7] on span at bounding box center [223, 7] width 5 height 4
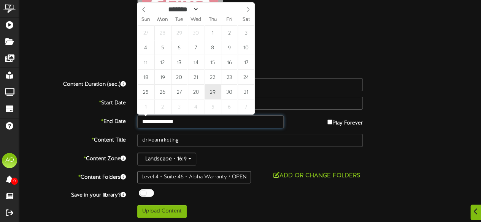
type input "**********"
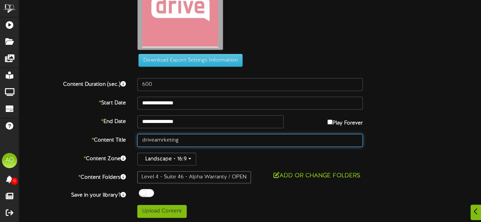
drag, startPoint x: 184, startPoint y: 139, endPoint x: 154, endPoint y: 140, distance: 30.0
click at [154, 140] on input "driveamrketing" at bounding box center [249, 140] width 225 height 13
type input "d"
type input "Drive marketing"
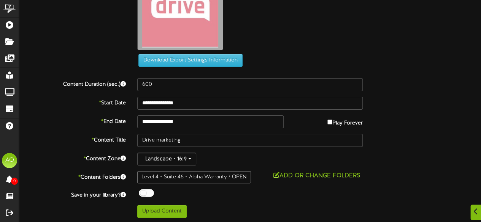
click at [232, 159] on div "Landscape - 16:9" at bounding box center [249, 159] width 225 height 13
click at [227, 178] on div "Level 4 - Suite 46 - Alpha Warranty / OPEN" at bounding box center [194, 177] width 114 height 12
click at [294, 173] on button "Add or Change Folders" at bounding box center [317, 176] width 92 height 10
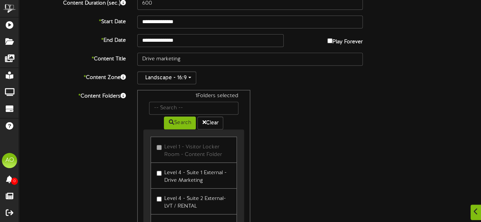
scroll to position [127, 0]
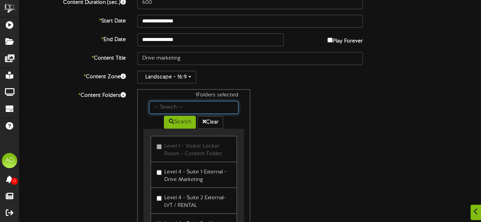
click at [225, 111] on input "text" at bounding box center [193, 107] width 89 height 13
type input "46"
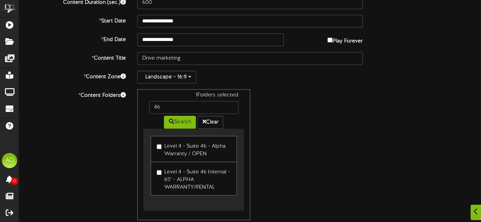
click at [176, 173] on label "Level 4 - Suite 46 Internal - 65" - ALPHA WARRANTY/RENTAL" at bounding box center [194, 178] width 74 height 25
click at [178, 123] on button "Search" at bounding box center [180, 122] width 32 height 13
click at [332, 134] on div "2 Folders selected 46 Search Clear Level 4 - Suite 46 - Alpha Warranty / OPEN L…" at bounding box center [250, 154] width 237 height 131
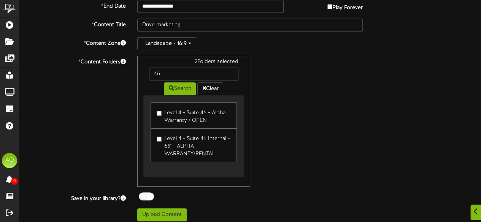
scroll to position [163, 0]
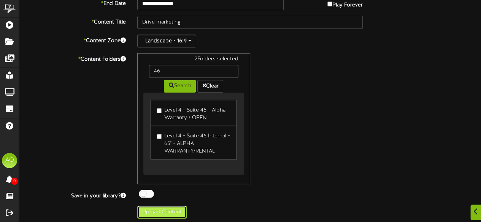
click at [165, 209] on button "Upload Content" at bounding box center [161, 212] width 49 height 13
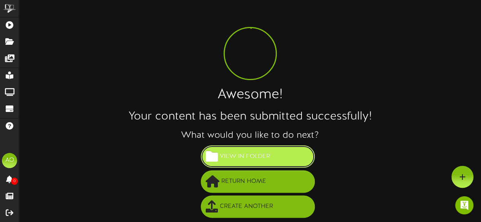
click at [242, 156] on span "View in Folder" at bounding box center [245, 157] width 54 height 13
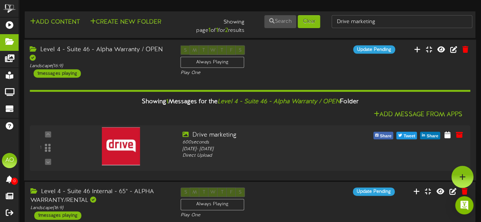
click at [128, 49] on div "Level 4 - Suite 46 - Alpha Warranty / OPEN" at bounding box center [99, 53] width 139 height 17
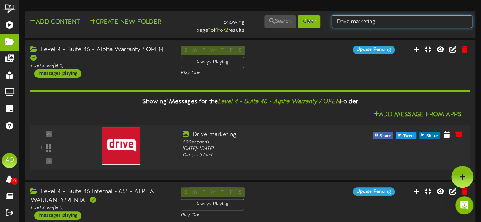
drag, startPoint x: 385, startPoint y: 23, endPoint x: 321, endPoint y: 24, distance: 63.9
click at [321, 24] on div "Add Content Create New Folder Showing page 1 of 1 for 2 results Search Clear Dr…" at bounding box center [250, 24] width 456 height 21
type input "suite 47"
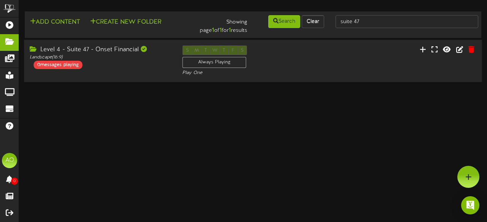
click at [112, 49] on div "Level 4 - Suite 47 - Onset Financial" at bounding box center [100, 50] width 141 height 9
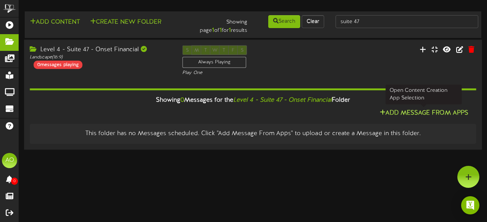
click at [422, 112] on button "Add Message From Apps" at bounding box center [423, 114] width 93 height 10
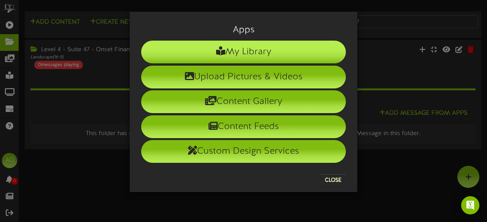
click at [263, 49] on li "My Library" at bounding box center [243, 52] width 205 height 23
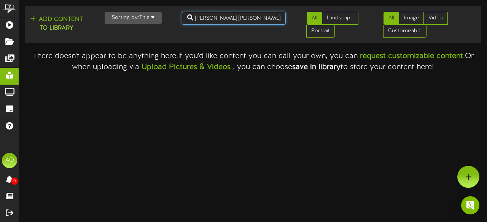
drag, startPoint x: 236, startPoint y: 19, endPoint x: 160, endPoint y: 26, distance: 76.7
click at [160, 26] on div "Add Content to Library Sorting by: Title Newest Oldest Title staker parsons All…" at bounding box center [252, 25] width 461 height 32
type input "onset"
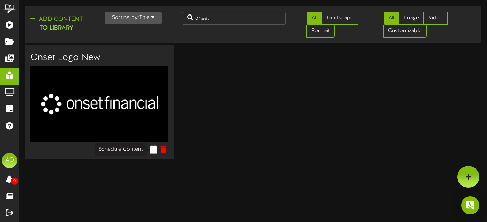
click at [154, 149] on icon at bounding box center [153, 150] width 7 height 8
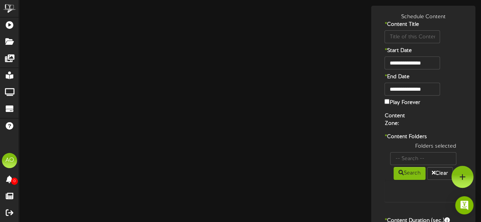
type input "Onset Logo New"
type input "8"
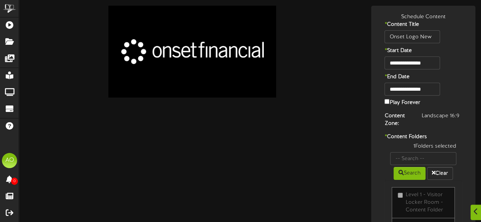
scroll to position [76, 0]
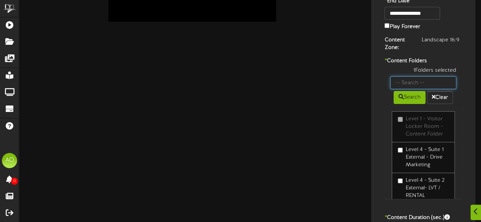
click at [436, 82] on input "text" at bounding box center [423, 82] width 66 height 13
type input "47"
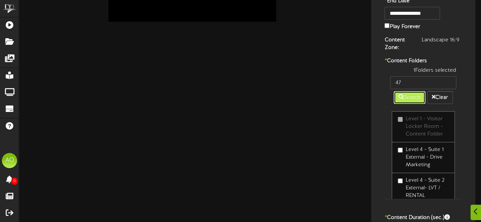
click at [412, 94] on button "Search" at bounding box center [409, 97] width 32 height 13
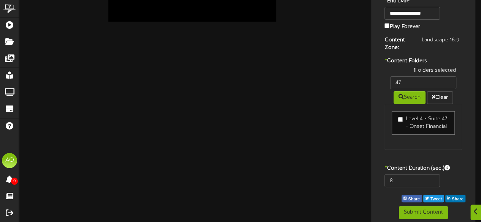
click at [404, 169] on label "* Content Duration (sec.)" at bounding box center [423, 169] width 89 height 8
click at [401, 174] on input "8" at bounding box center [411, 180] width 55 height 13
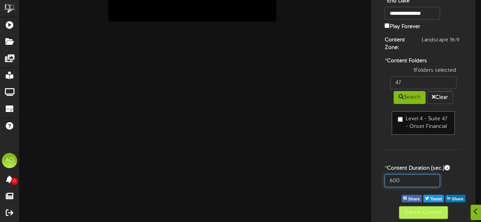
type input "600"
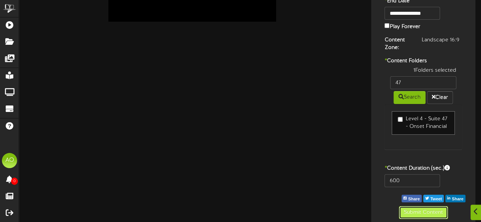
click at [415, 209] on button "Submit Content" at bounding box center [423, 212] width 49 height 13
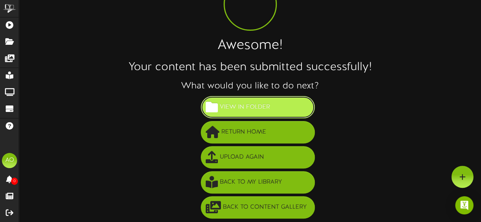
click at [285, 109] on button "View in Folder" at bounding box center [258, 107] width 114 height 22
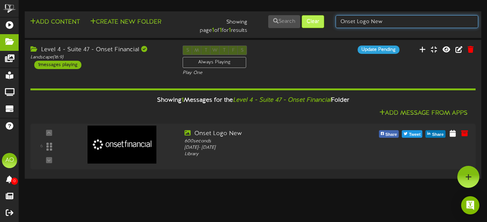
drag, startPoint x: 403, startPoint y: 23, endPoint x: 323, endPoint y: 26, distance: 80.3
click at [323, 26] on div "Add Content Create New Folder Showing page 1 of 1 for 1 results Search Clear On…" at bounding box center [252, 24] width 461 height 21
type input "48"
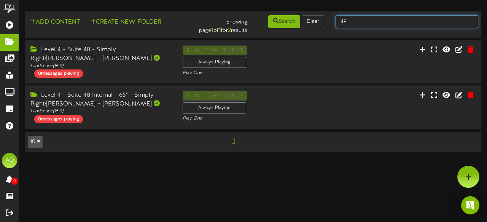
click at [362, 20] on input "48" at bounding box center [406, 21] width 143 height 13
type input "49"
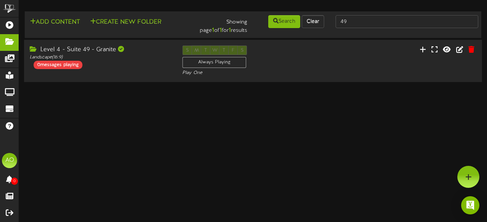
click at [94, 52] on div "Level 4 - Suite 49 - Granite" at bounding box center [100, 50] width 141 height 9
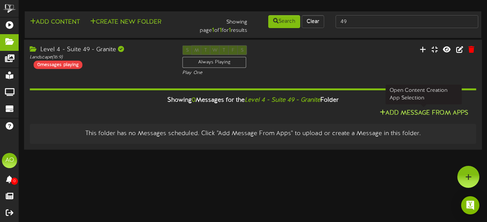
click at [408, 115] on button "Add Message From Apps" at bounding box center [423, 114] width 93 height 10
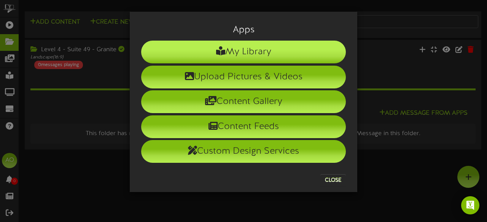
click at [262, 53] on li "My Library" at bounding box center [243, 52] width 205 height 23
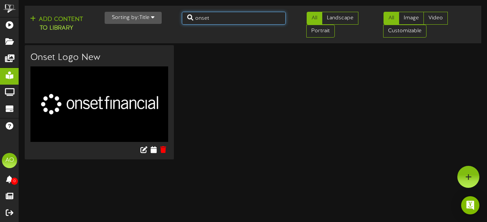
drag, startPoint x: 219, startPoint y: 19, endPoint x: 163, endPoint y: 19, distance: 55.5
click at [163, 19] on div "Add Content to Library Sorting by: Title Newest Oldest Title onset All Landscap…" at bounding box center [252, 25] width 461 height 32
type input "granite"
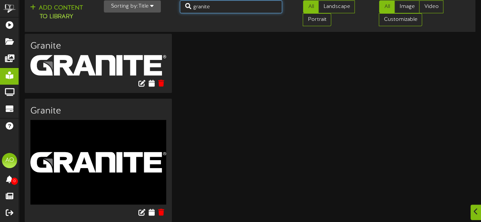
scroll to position [12, 0]
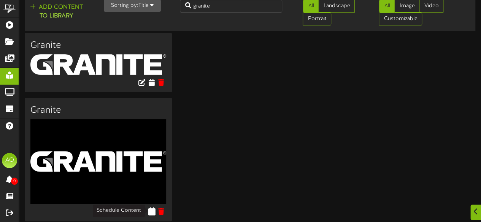
click at [151, 208] on icon at bounding box center [151, 212] width 7 height 8
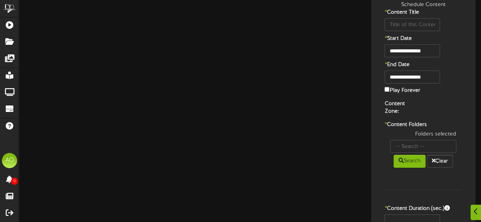
type input "Granite"
type input "8"
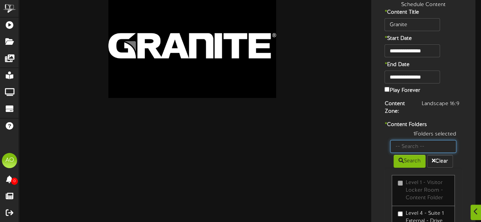
click at [423, 146] on input "text" at bounding box center [423, 146] width 66 height 13
type input "49"
click at [410, 159] on button "Search" at bounding box center [409, 161] width 32 height 13
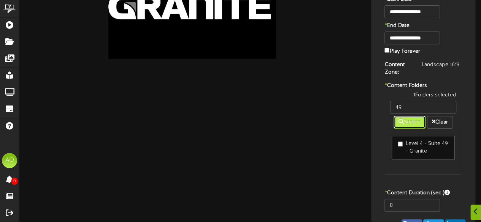
scroll to position [79, 0]
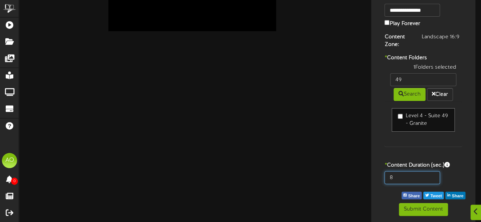
drag, startPoint x: 403, startPoint y: 178, endPoint x: 378, endPoint y: 178, distance: 24.3
click at [378, 178] on div "8" at bounding box center [423, 179] width 100 height 17
type input "600"
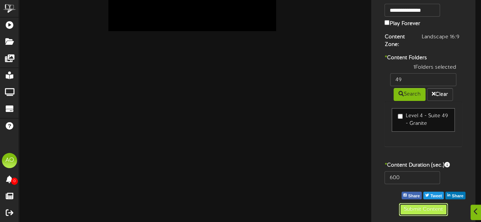
click at [417, 208] on button "Submit Content" at bounding box center [423, 209] width 49 height 13
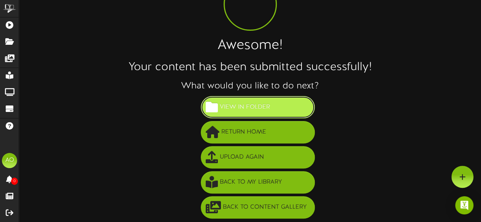
click at [264, 103] on span "View in Folder" at bounding box center [245, 107] width 54 height 13
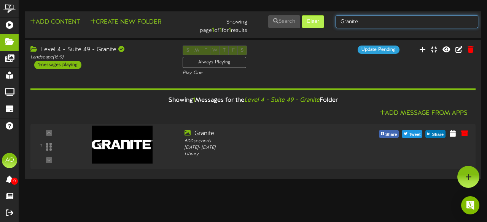
drag, startPoint x: 367, startPoint y: 22, endPoint x: 317, endPoint y: 19, distance: 49.9
click at [317, 19] on div "Add Content Create New Folder Showing page 1 of 1 for 1 results Search Clear Gr…" at bounding box center [252, 24] width 461 height 21
type input "suite 50"
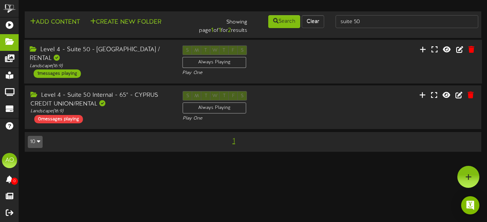
click at [111, 47] on div "Level 4 - Suite 50 - Cyprus / RENTAL" at bounding box center [100, 54] width 141 height 17
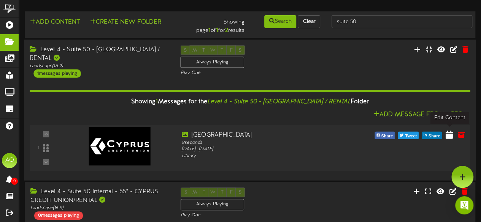
click at [449, 134] on icon at bounding box center [449, 134] width 7 height 8
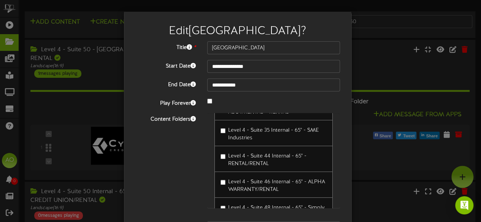
scroll to position [1663, 0]
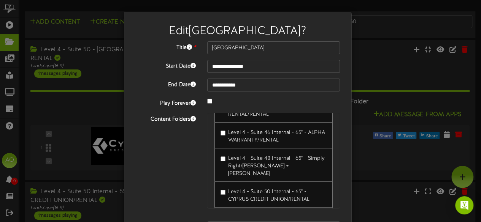
click at [217, 182] on div "Level 4 - Suite 50 Internal - 65" - CYPRUS CREDIT UNION/RENTAL" at bounding box center [273, 195] width 118 height 26
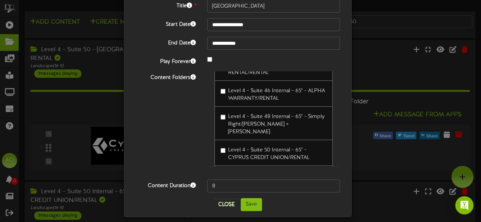
scroll to position [44, 0]
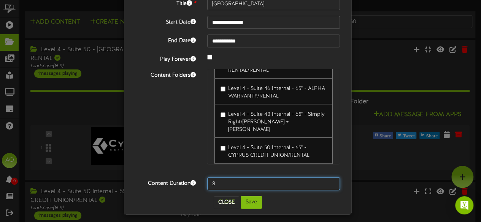
drag, startPoint x: 225, startPoint y: 184, endPoint x: 181, endPoint y: 183, distance: 44.5
click at [181, 183] on div "Content Duration 8" at bounding box center [238, 184] width 216 height 13
type input "600"
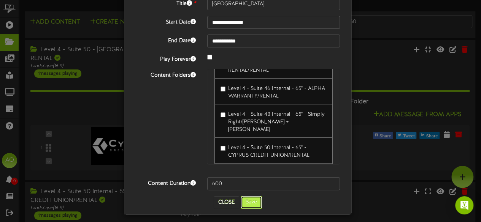
click at [255, 200] on button "Save" at bounding box center [251, 202] width 21 height 13
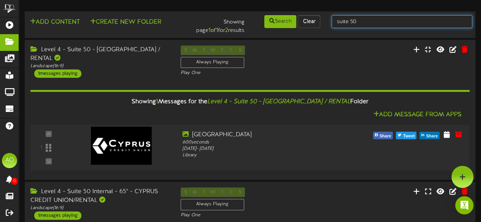
click at [371, 27] on input "suite 50" at bounding box center [401, 21] width 141 height 13
type input "suite 52"
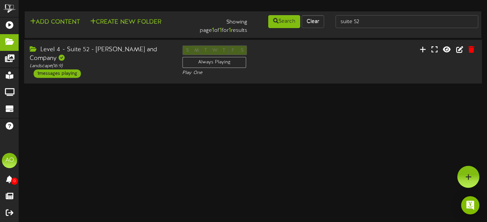
click at [98, 50] on div "Level 4 - Suite 52 - Nicholas and Company" at bounding box center [100, 54] width 141 height 17
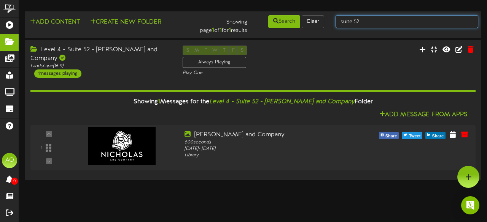
click at [369, 24] on input "suite 52" at bounding box center [406, 21] width 143 height 13
type input "suite 53"
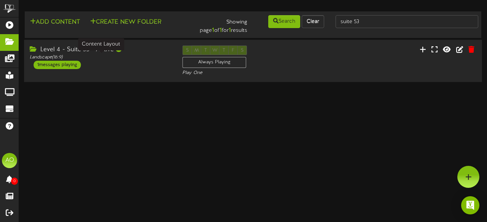
click at [90, 56] on div "Landscape ( 16:9 )" at bounding box center [100, 57] width 141 height 6
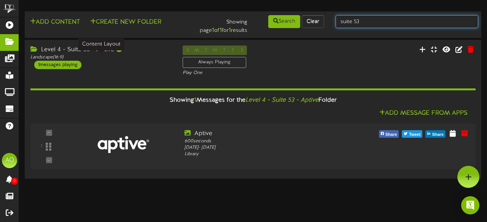
click at [371, 24] on input "suite 53" at bounding box center [406, 21] width 143 height 13
type input "suite 54"
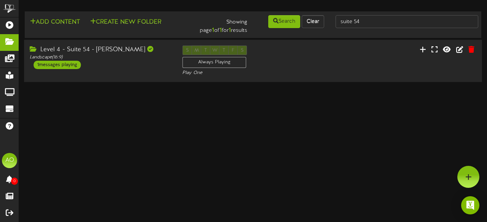
click at [123, 48] on div "Level 4 - Suite 54 - Larry H Miller" at bounding box center [100, 50] width 141 height 9
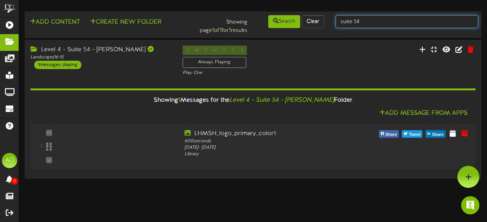
click at [400, 19] on input "suite 54" at bounding box center [406, 21] width 143 height 13
type input "suite 55"
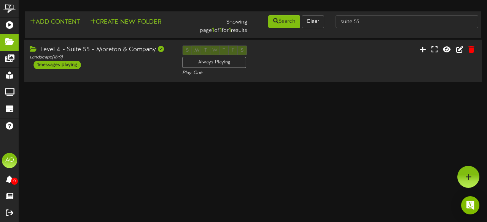
click at [109, 54] on div "Level 4 - Suite 55 - Moreton & Company" at bounding box center [100, 50] width 141 height 9
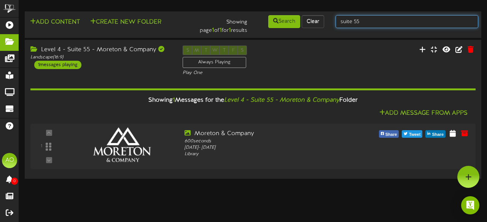
click at [368, 21] on input "suite 55" at bounding box center [406, 21] width 143 height 13
type input "suite 56"
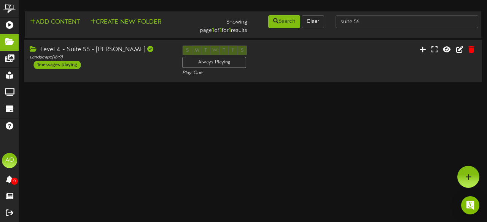
click at [84, 48] on div "Level 4 - Suite 56 - Ken Garff" at bounding box center [100, 50] width 141 height 9
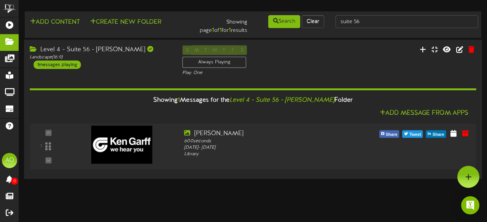
click at [84, 48] on div "Level 4 - Suite 56 - Ken Garff" at bounding box center [100, 49] width 141 height 9
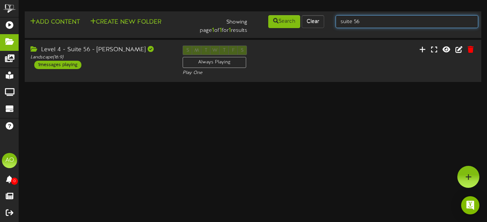
drag, startPoint x: 371, startPoint y: 20, endPoint x: 360, endPoint y: 21, distance: 11.1
click at [360, 21] on input "suite 56" at bounding box center [406, 21] width 143 height 13
type input "suite A"
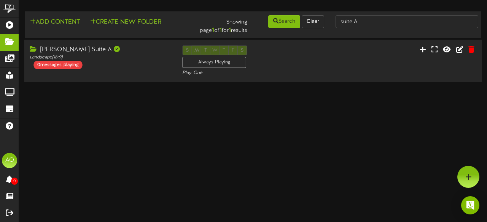
click at [74, 52] on div "[PERSON_NAME] Suite A" at bounding box center [100, 50] width 141 height 9
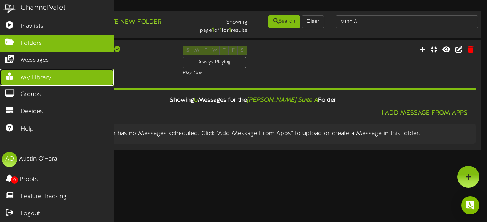
click at [46, 75] on span "My Library" at bounding box center [36, 78] width 31 height 9
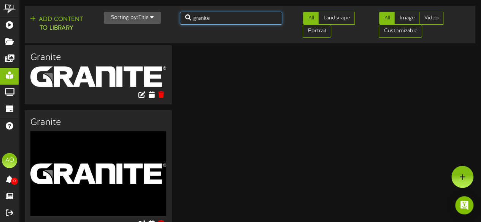
drag, startPoint x: 229, startPoint y: 17, endPoint x: 174, endPoint y: 17, distance: 54.7
click at [174, 17] on div "granite" at bounding box center [231, 18] width 114 height 13
type input "c"
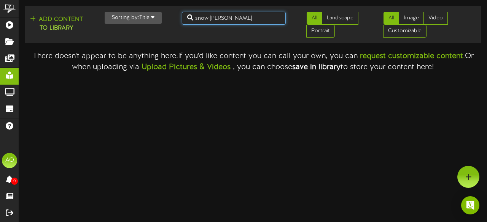
type input "snow christianson"
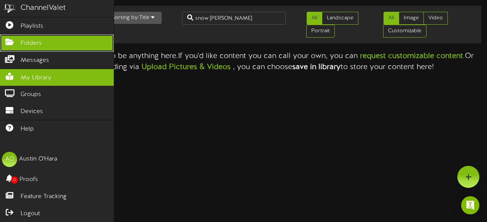
click at [11, 40] on icon at bounding box center [9, 41] width 19 height 6
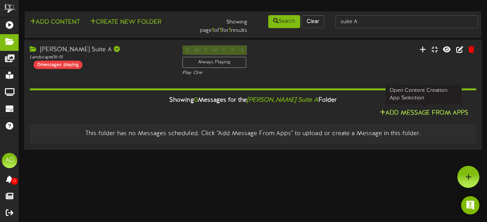
click at [419, 112] on button "Add Message From Apps" at bounding box center [423, 114] width 93 height 10
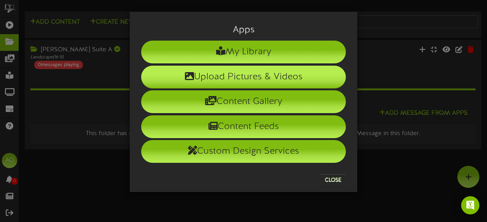
click at [234, 75] on li "Upload Pictures & Videos" at bounding box center [243, 77] width 205 height 23
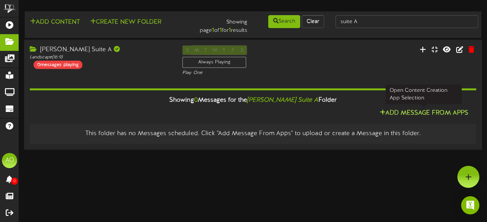
click at [413, 109] on button "Add Message From Apps" at bounding box center [423, 114] width 93 height 10
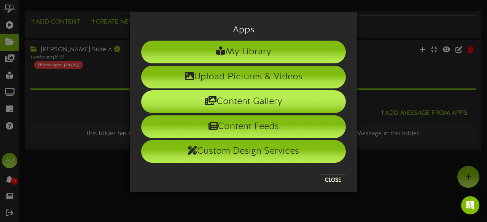
click at [245, 105] on li "Content Gallery" at bounding box center [243, 101] width 205 height 23
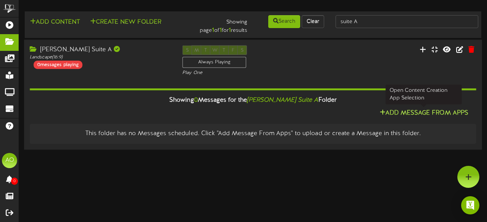
click at [398, 115] on button "Add Message From Apps" at bounding box center [423, 114] width 93 height 10
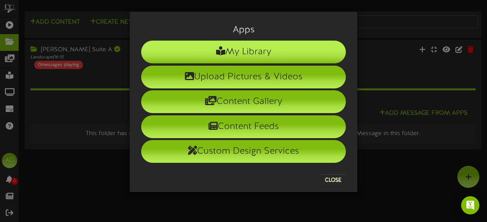
click at [266, 44] on li "My Library" at bounding box center [243, 52] width 205 height 23
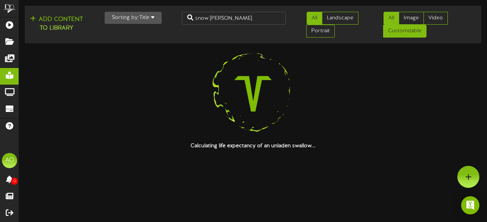
click at [409, 30] on link "Customizable" at bounding box center [404, 31] width 43 height 13
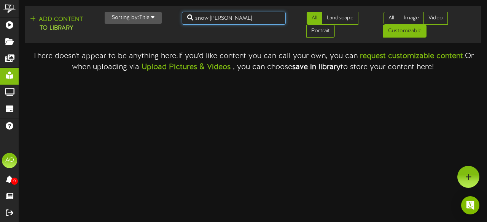
drag, startPoint x: 251, startPoint y: 19, endPoint x: 170, endPoint y: 13, distance: 80.8
click at [170, 13] on div "Add Content to Library Sorting by: Title Newest Oldest Title snow christianson …" at bounding box center [252, 25] width 461 height 32
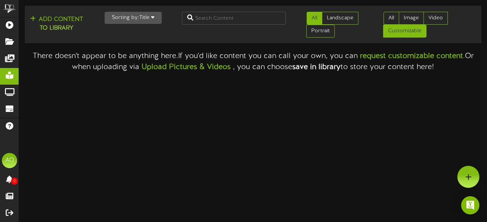
click at [261, 40] on td "Add Content to Library Sorting by: Title Newest Oldest Title All Landscape" at bounding box center [253, 25] width 456 height 38
click at [392, 28] on link "Customizable" at bounding box center [404, 31] width 43 height 13
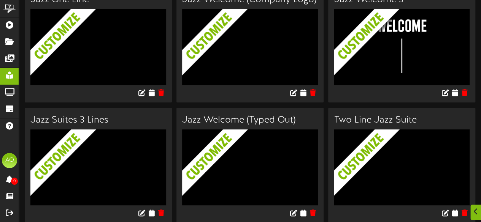
scroll to position [61, 0]
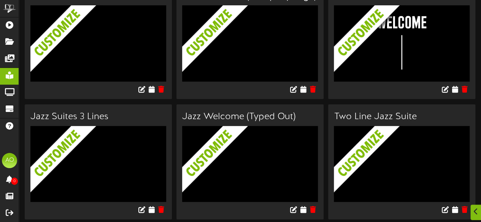
click at [373, 157] on img at bounding box center [407, 175] width 147 height 98
click at [457, 208] on icon at bounding box center [454, 210] width 7 height 8
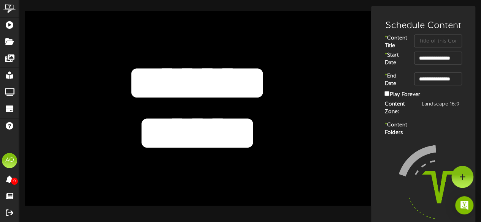
click at [209, 86] on textarea "*******" at bounding box center [197, 83] width 285 height 66
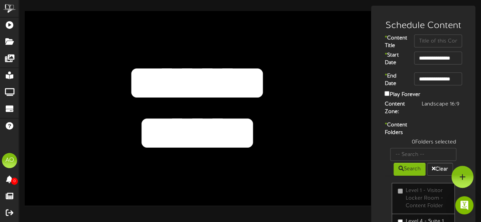
click at [264, 85] on textarea "*******" at bounding box center [197, 83] width 285 height 66
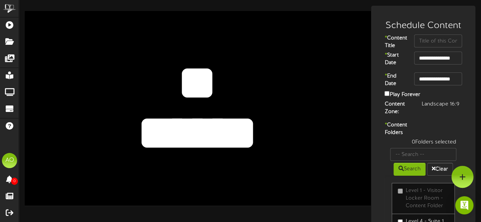
type textarea "*"
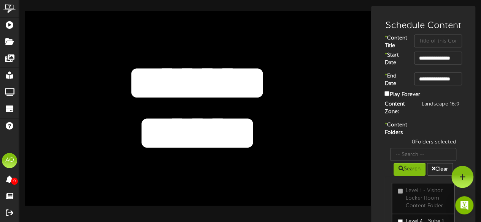
type textarea "*******"
click at [252, 113] on textarea "******" at bounding box center [197, 133] width 285 height 66
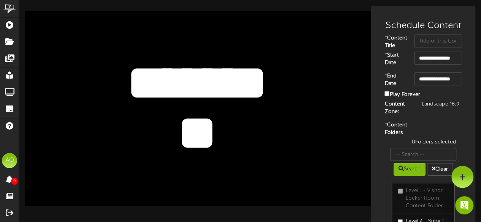
type textarea "*"
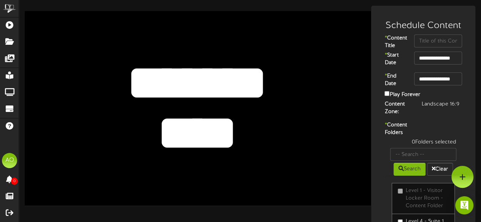
type textarea "****"
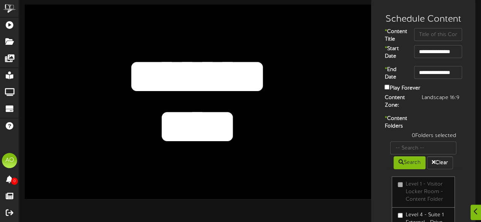
scroll to position [7, 0]
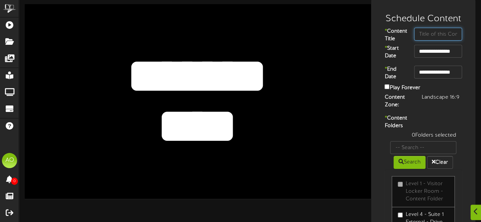
click at [435, 36] on input "text" at bounding box center [438, 34] width 48 height 13
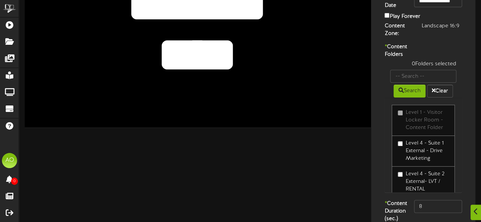
scroll to position [79, 0]
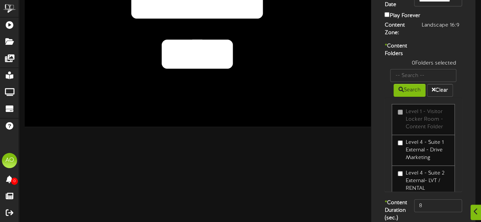
type input "Spencer Fane"
click at [418, 82] on input "text" at bounding box center [423, 75] width 66 height 13
type input "a"
type input "Suite a"
click at [403, 97] on button "Search" at bounding box center [409, 90] width 32 height 13
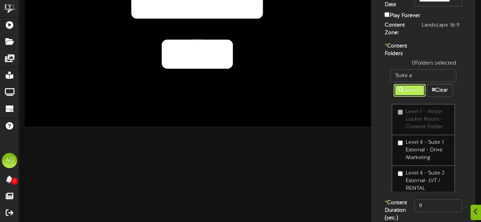
scroll to position [74, 0]
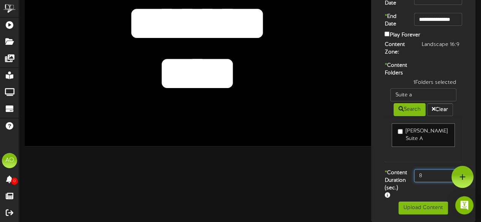
drag, startPoint x: 434, startPoint y: 170, endPoint x: 404, endPoint y: 174, distance: 30.3
click at [404, 174] on div "* Content Duration (sec.) 8" at bounding box center [423, 186] width 100 height 32
type input "600"
click at [411, 207] on button "Upload Content" at bounding box center [422, 208] width 49 height 13
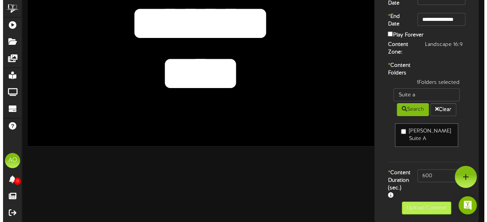
scroll to position [0, 0]
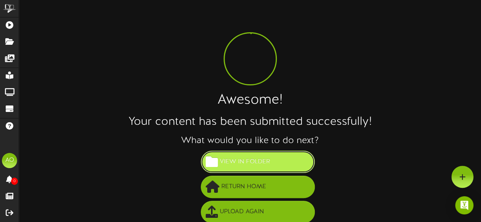
click at [257, 159] on span "View in Folder" at bounding box center [245, 162] width 54 height 13
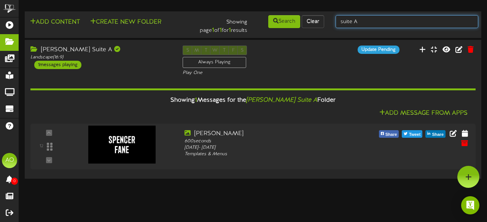
click at [361, 20] on input "suite A" at bounding box center [406, 21] width 143 height 13
type input "suite c"
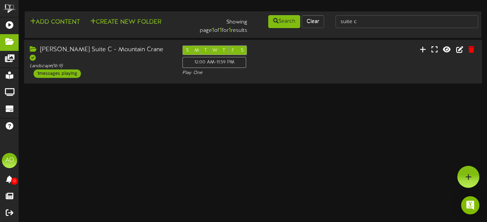
click at [121, 51] on div "[PERSON_NAME] Suite C - Mountain Crane" at bounding box center [100, 54] width 141 height 17
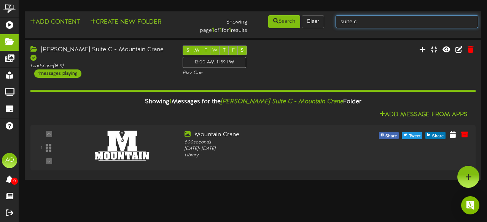
click at [364, 23] on input "suite c" at bounding box center [406, 21] width 143 height 13
type input "suite D"
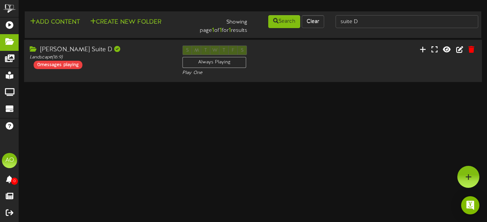
click at [82, 52] on div "[PERSON_NAME] Suite D" at bounding box center [100, 50] width 141 height 9
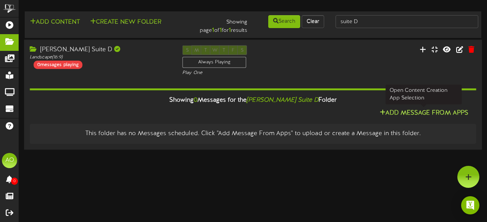
click at [440, 114] on button "Add Message From Apps" at bounding box center [423, 114] width 93 height 10
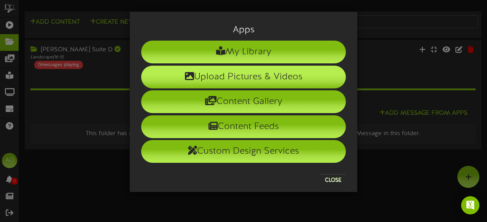
click at [235, 79] on li "Upload Pictures & Videos" at bounding box center [243, 77] width 205 height 23
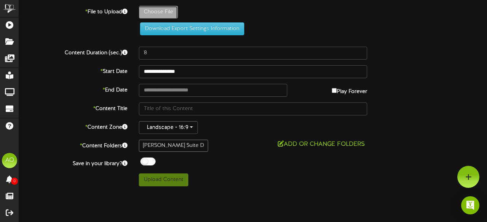
type input "**********"
type input "Kirtonmcconkie"
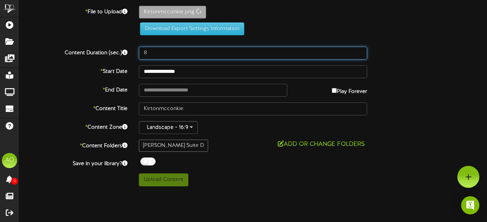
click at [155, 54] on input "8" at bounding box center [253, 53] width 228 height 13
type input "600"
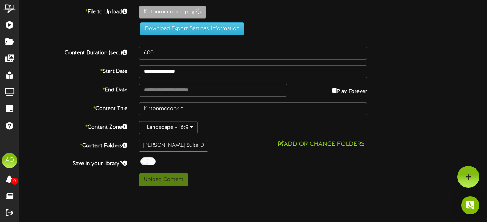
click at [246, 181] on div "Upload Content" at bounding box center [252, 180] width 239 height 13
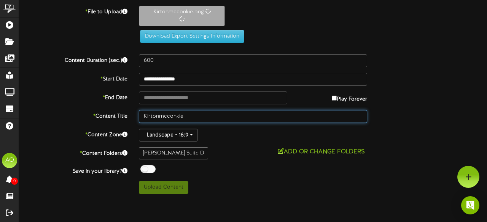
click at [157, 116] on input "Kirtonmcconkie" at bounding box center [253, 116] width 228 height 13
click at [165, 116] on input "[PERSON_NAME] [PERSON_NAME]" at bounding box center [253, 116] width 228 height 13
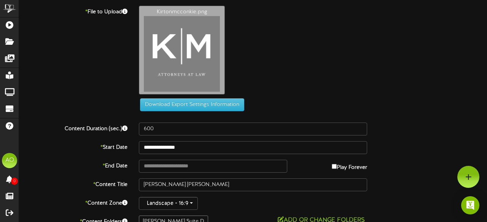
click at [244, 209] on div "Add or Change Folders" at bounding box center [253, 221] width 228 height 10
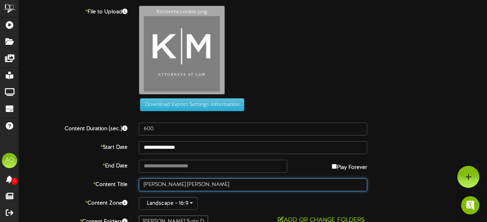
click at [171, 179] on input "[PERSON_NAME] [PERSON_NAME]" at bounding box center [253, 185] width 228 height 13
type input "[PERSON_NAME] [PERSON_NAME]"
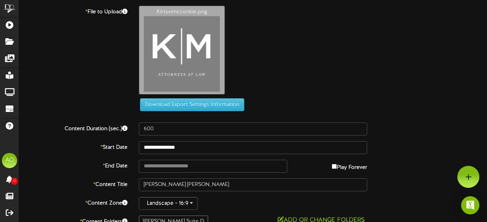
click at [223, 209] on div "Add or Change Folders" at bounding box center [253, 221] width 228 height 10
type input "**********"
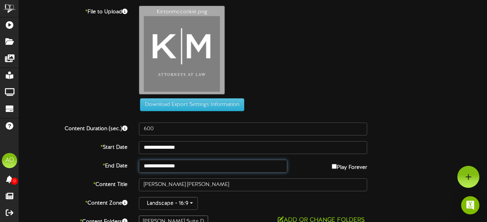
click at [217, 160] on input "**********" at bounding box center [213, 166] width 148 height 13
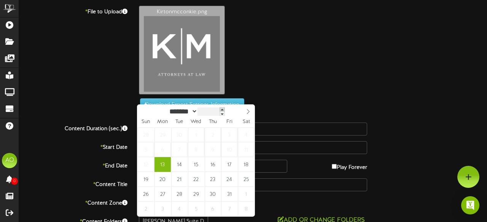
type input "****"
click at [226, 109] on span at bounding box center [223, 110] width 5 height 4
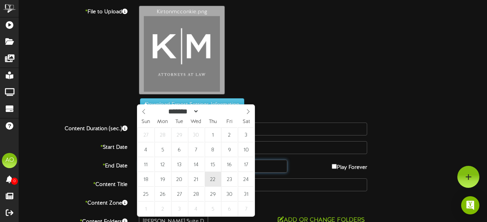
type input "**********"
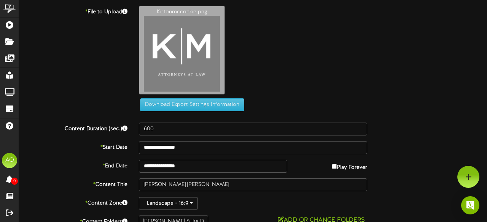
click at [226, 209] on div "Gallagher Suite D Add or Change Folders" at bounding box center [252, 222] width 239 height 12
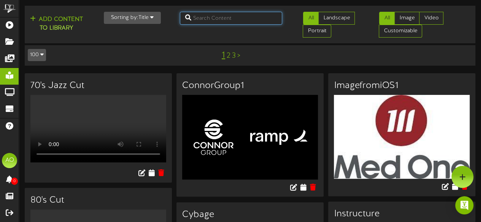
click at [228, 17] on input "text" at bounding box center [231, 18] width 103 height 13
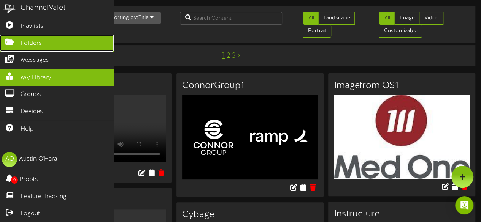
click at [17, 39] on icon at bounding box center [9, 41] width 19 height 6
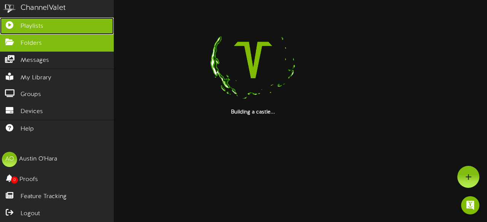
click at [62, 27] on link "Playlists" at bounding box center [57, 25] width 114 height 17
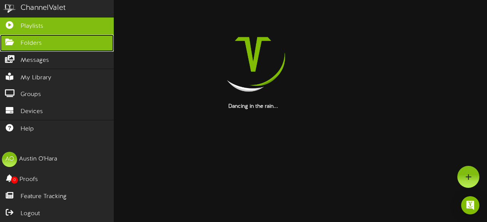
click at [62, 41] on link "Folders" at bounding box center [57, 43] width 114 height 17
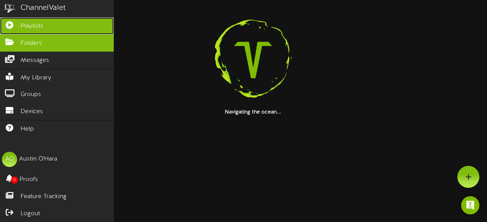
click at [24, 25] on span "Playlists" at bounding box center [32, 26] width 23 height 9
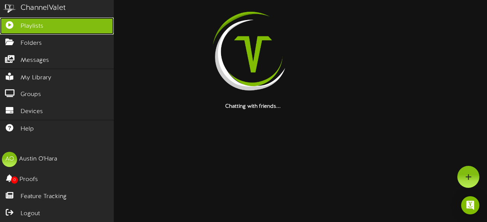
click at [24, 25] on span "Playlists" at bounding box center [32, 26] width 23 height 9
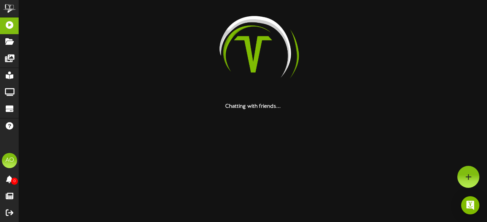
click at [186, 25] on div at bounding box center [253, 54] width 456 height 97
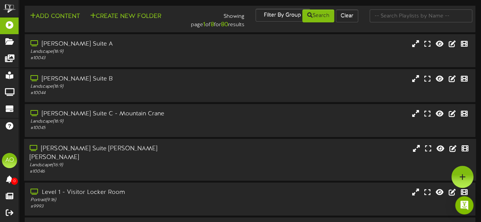
click at [88, 150] on div "[PERSON_NAME] Suite [PERSON_NAME] [PERSON_NAME]" at bounding box center [118, 153] width 177 height 17
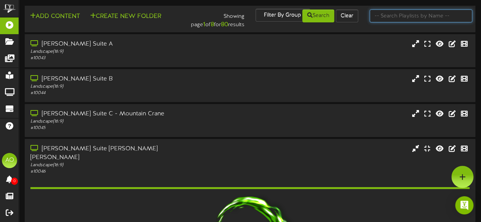
click at [414, 18] on input "text" at bounding box center [420, 16] width 103 height 13
type input "suite d"
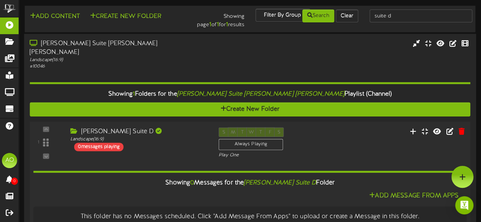
click at [404, 181] on div "Showing 0 Messages for the [PERSON_NAME] Suite D Folder" at bounding box center [249, 183] width 445 height 16
click at [401, 191] on button "Add Message From Apps" at bounding box center [414, 196] width 94 height 10
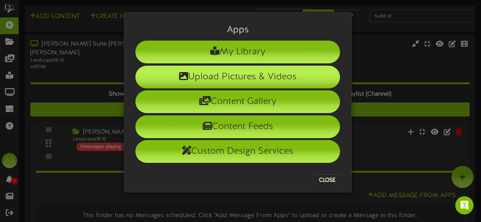
click at [249, 82] on li "Upload Pictures & Videos" at bounding box center [237, 77] width 205 height 23
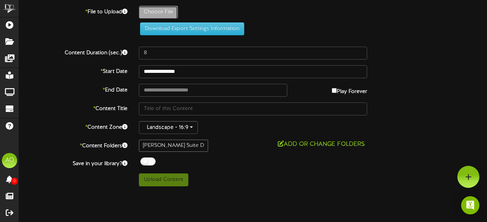
type input "**********"
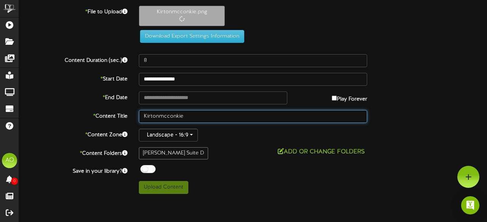
click at [158, 117] on input "Kirtonmcconkie" at bounding box center [253, 116] width 228 height 13
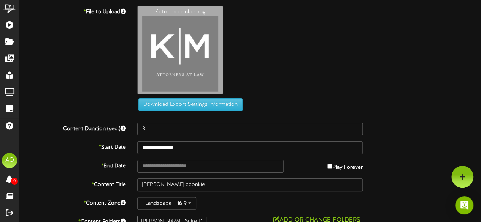
drag, startPoint x: 165, startPoint y: 117, endPoint x: 92, endPoint y: 107, distance: 74.0
click at [92, 107] on div "Download Export Settings Information" at bounding box center [250, 59] width 485 height 106
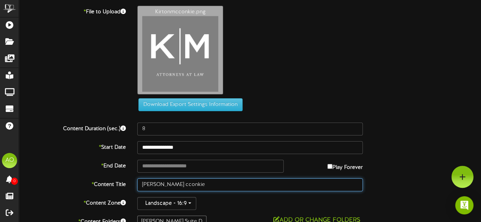
click at [158, 185] on input "[PERSON_NAME] cconkie" at bounding box center [249, 185] width 225 height 13
type input "[PERSON_NAME] [PERSON_NAME]"
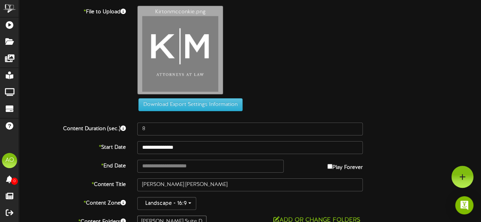
click at [429, 67] on div "Kirtonmcconkie.png" at bounding box center [309, 52] width 355 height 93
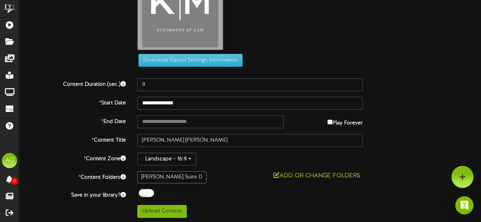
scroll to position [23, 0]
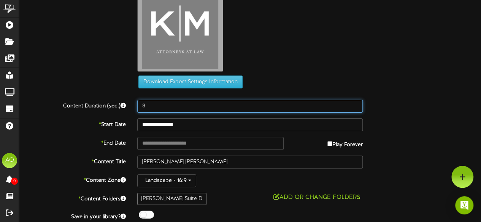
click at [171, 107] on input "8" at bounding box center [249, 106] width 225 height 13
type input "600"
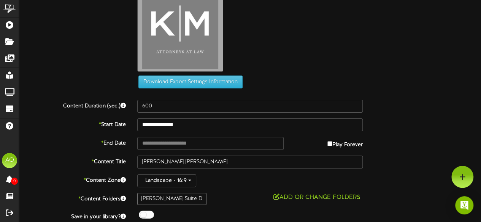
click at [291, 67] on div "Kirtonmcconkie.png" at bounding box center [309, 29] width 355 height 93
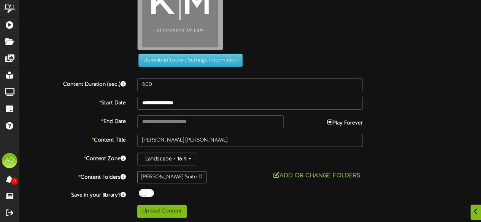
type input "**********"
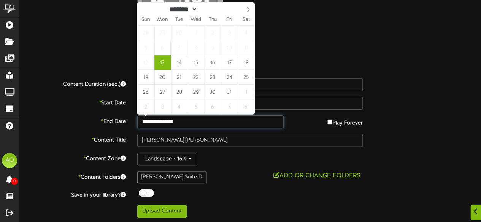
click at [192, 122] on input "**********" at bounding box center [210, 122] width 146 height 13
type input "****"
click at [225, 7] on span at bounding box center [221, 7] width 5 height 4
type input "**********"
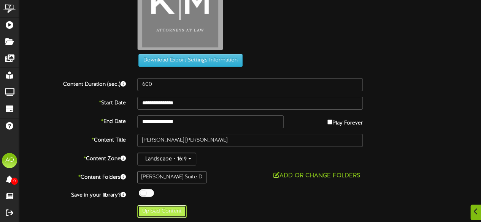
click at [168, 208] on button "Upload Content" at bounding box center [161, 211] width 49 height 13
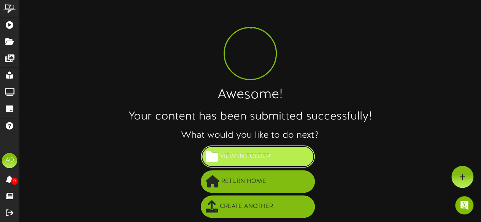
click at [248, 158] on span "View in Folder" at bounding box center [245, 157] width 54 height 13
